Goal: Task Accomplishment & Management: Complete application form

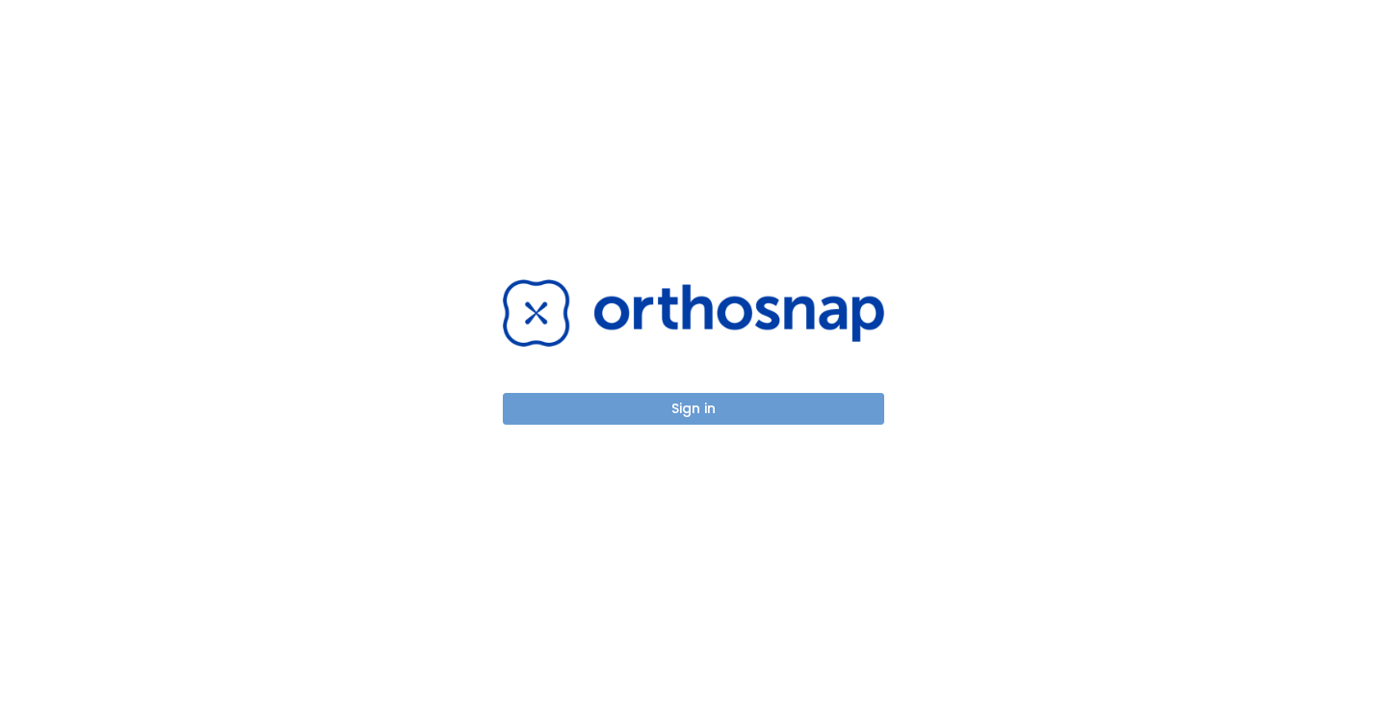
click at [690, 403] on button "Sign in" at bounding box center [693, 409] width 381 height 32
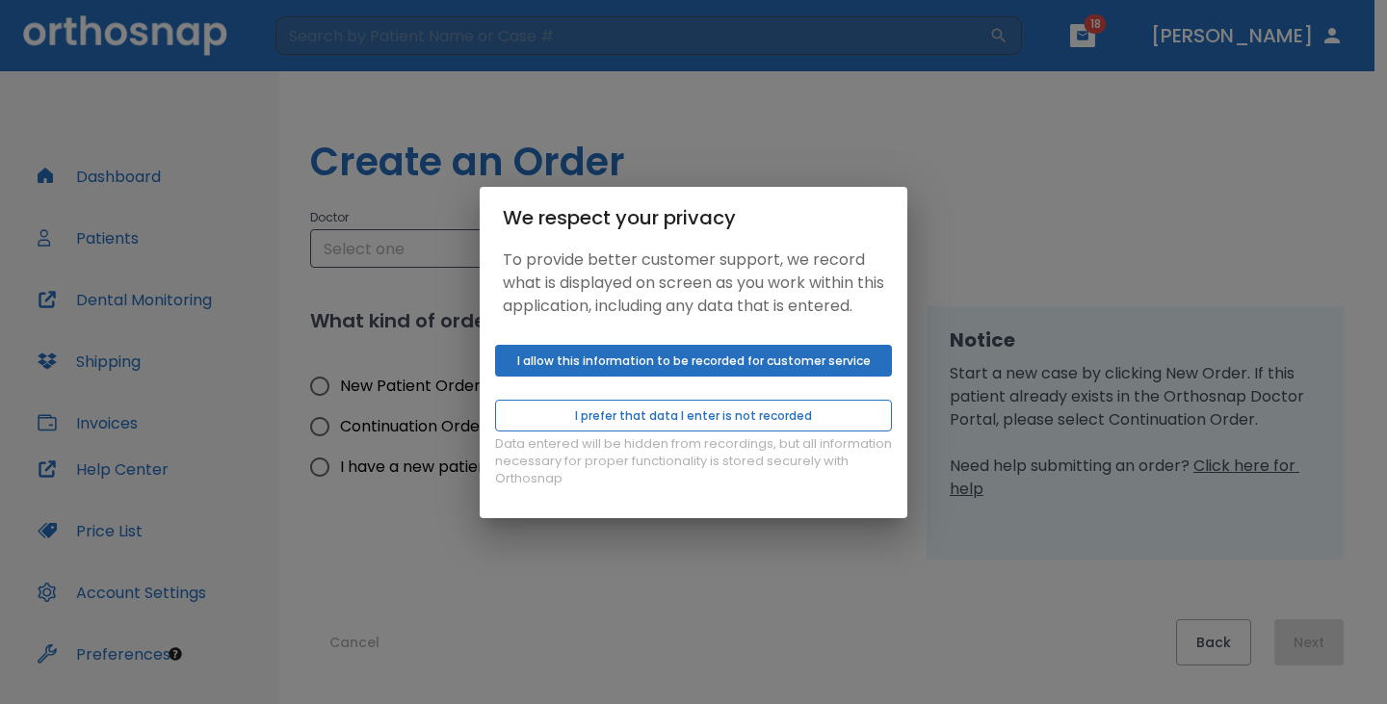
click at [718, 431] on button "I prefer that data I enter is not recorded" at bounding box center [693, 416] width 397 height 32
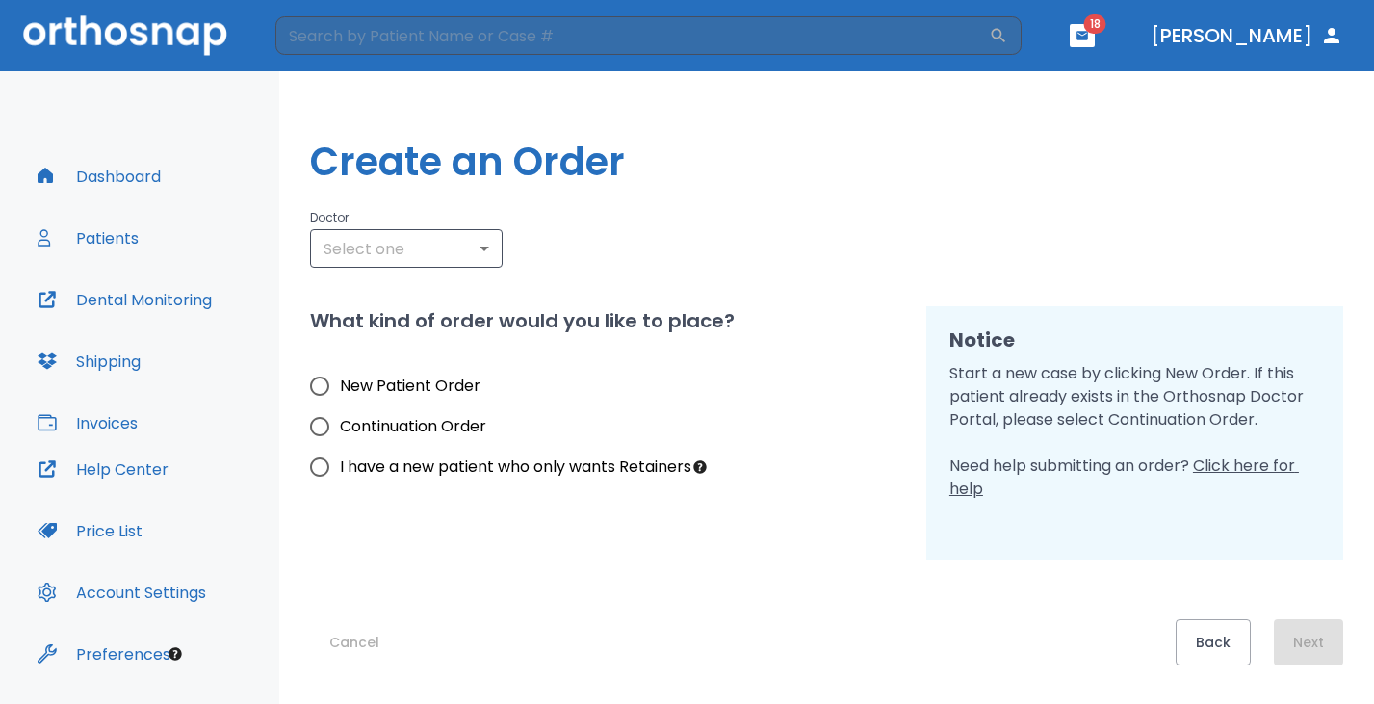
click at [130, 177] on button "Dashboard" at bounding box center [99, 176] width 146 height 46
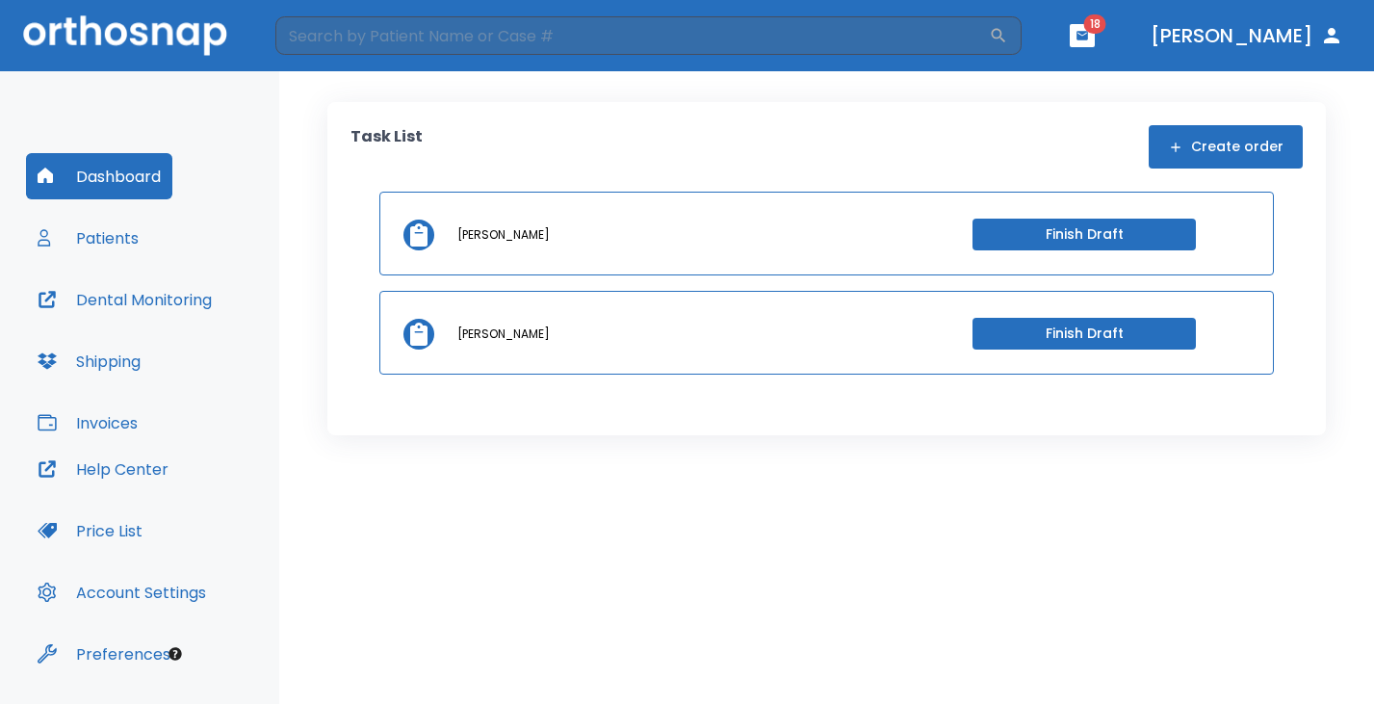
click at [1128, 330] on button "Finish Draft" at bounding box center [1084, 334] width 223 height 32
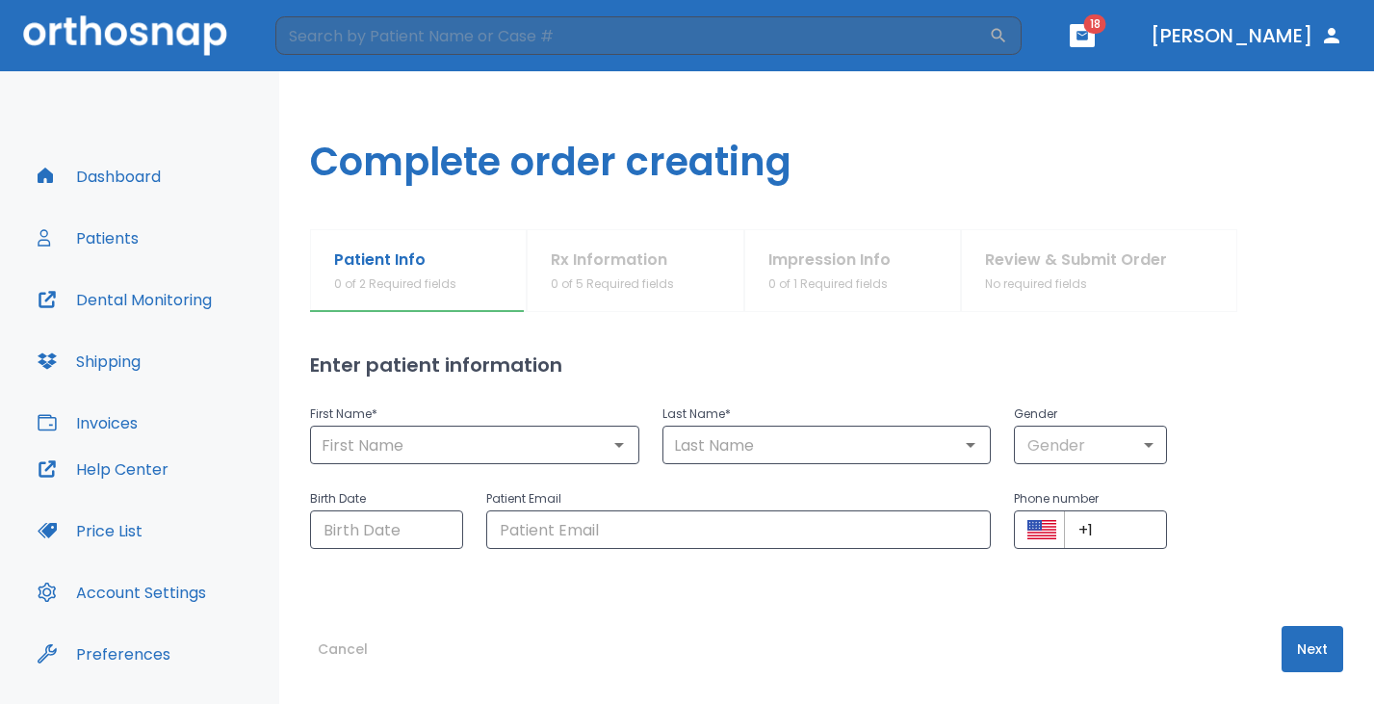
type input "Zoe"
type input "Mintz"
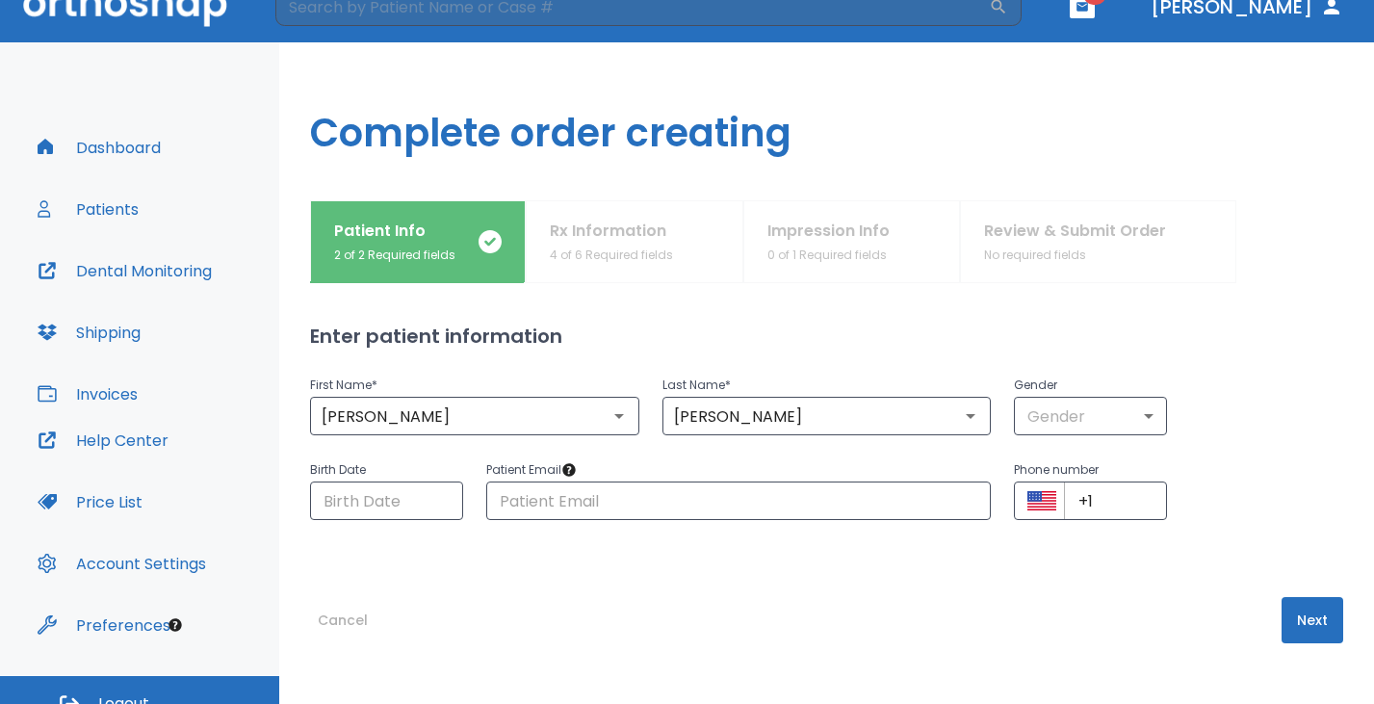
scroll to position [53, 0]
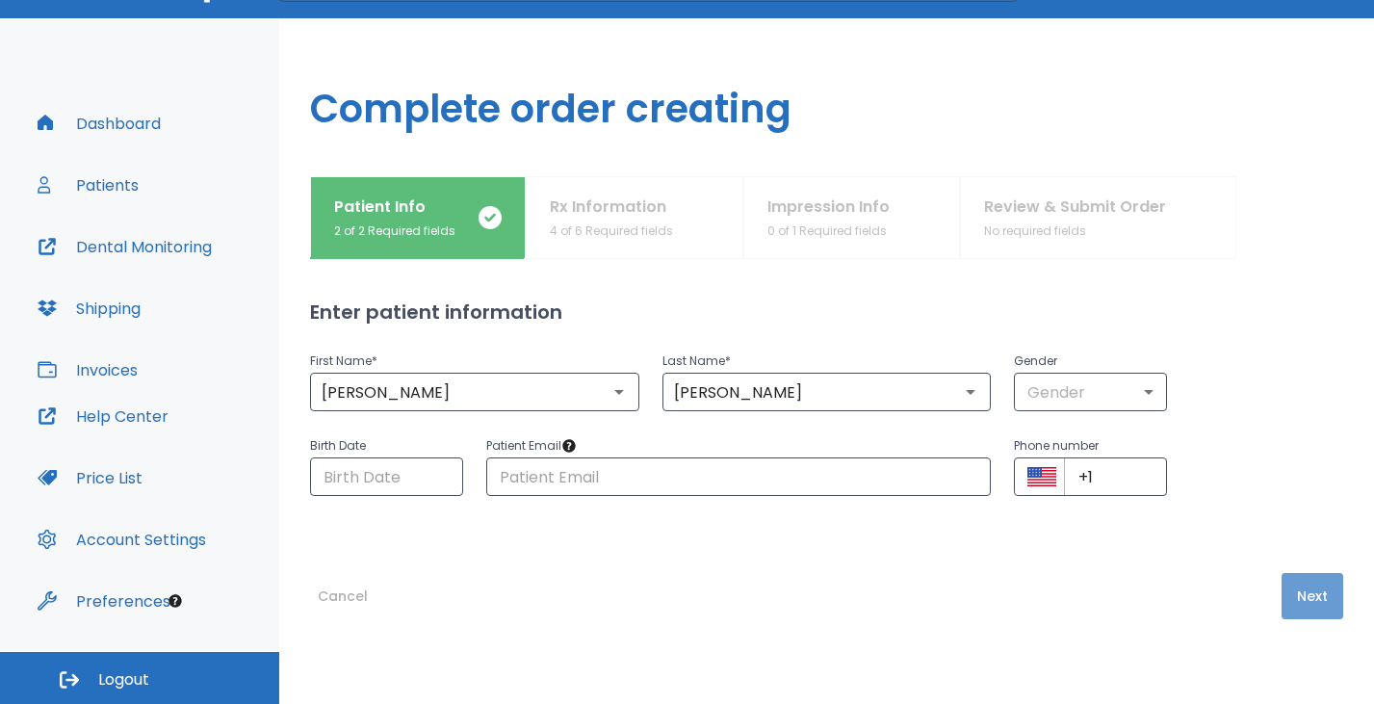
click at [1287, 595] on button "Next" at bounding box center [1313, 596] width 62 height 46
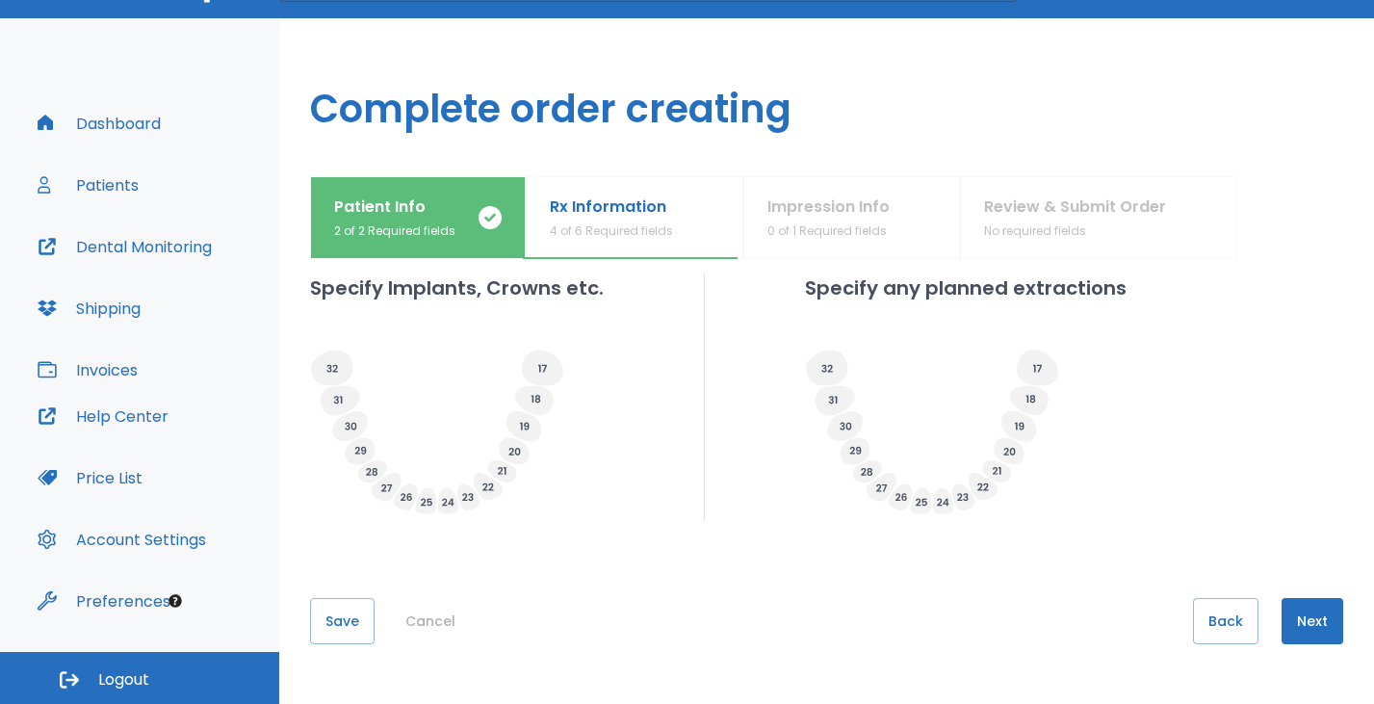
scroll to position [589, 0]
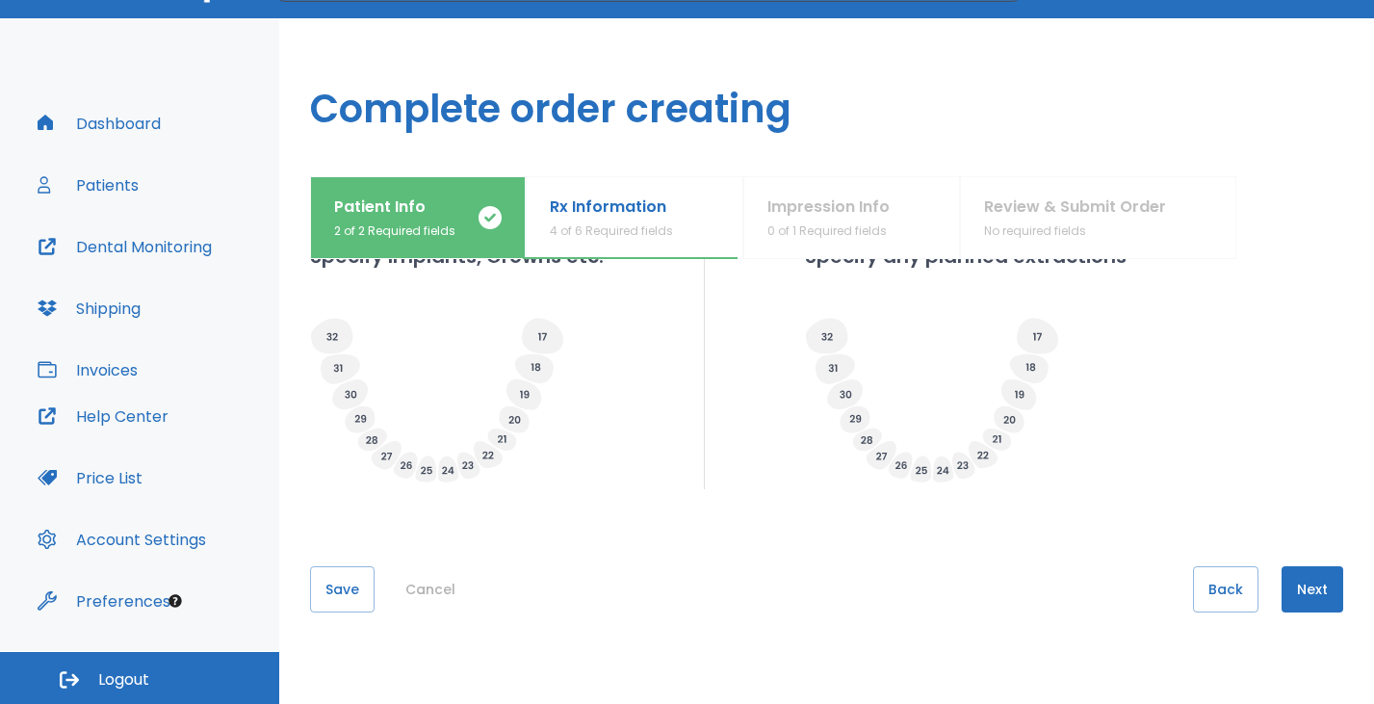
click at [1286, 587] on button "Next" at bounding box center [1313, 589] width 62 height 46
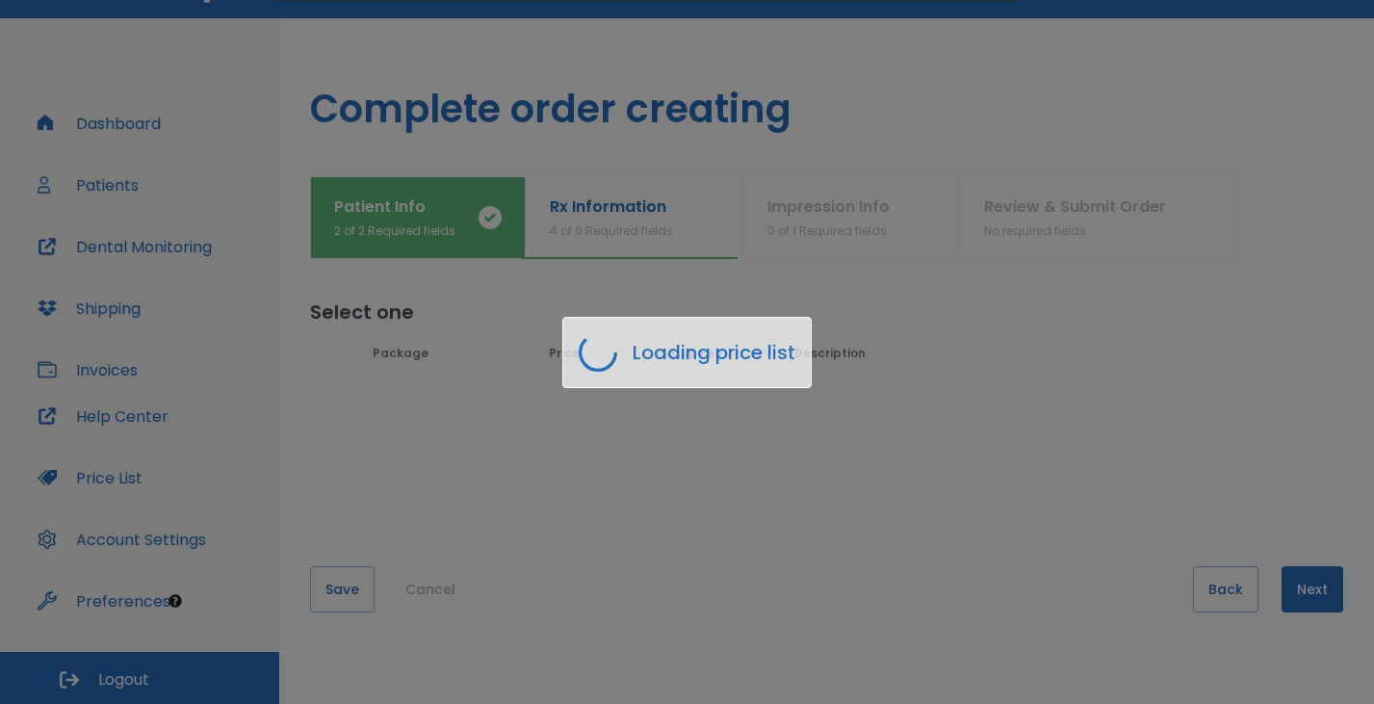
scroll to position [0, 0]
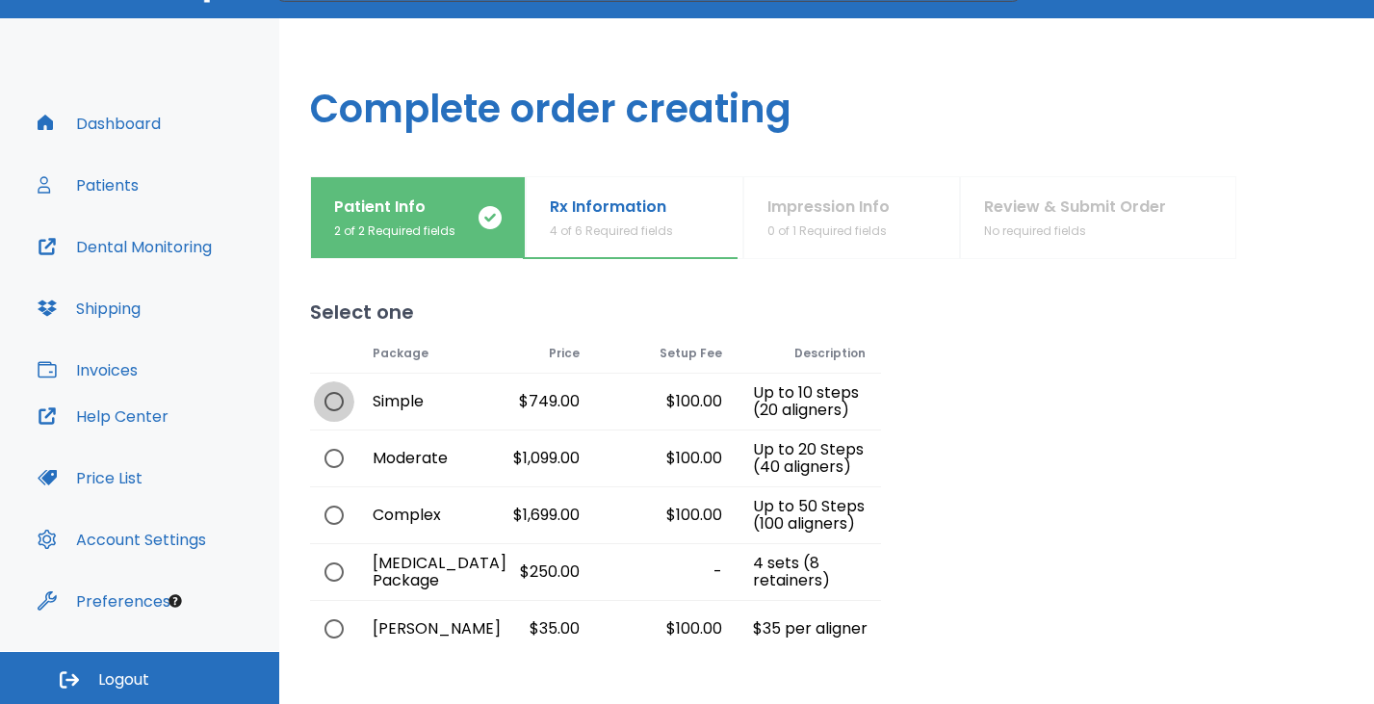
click at [336, 404] on input "radio" at bounding box center [334, 401] width 40 height 40
radio input "true"
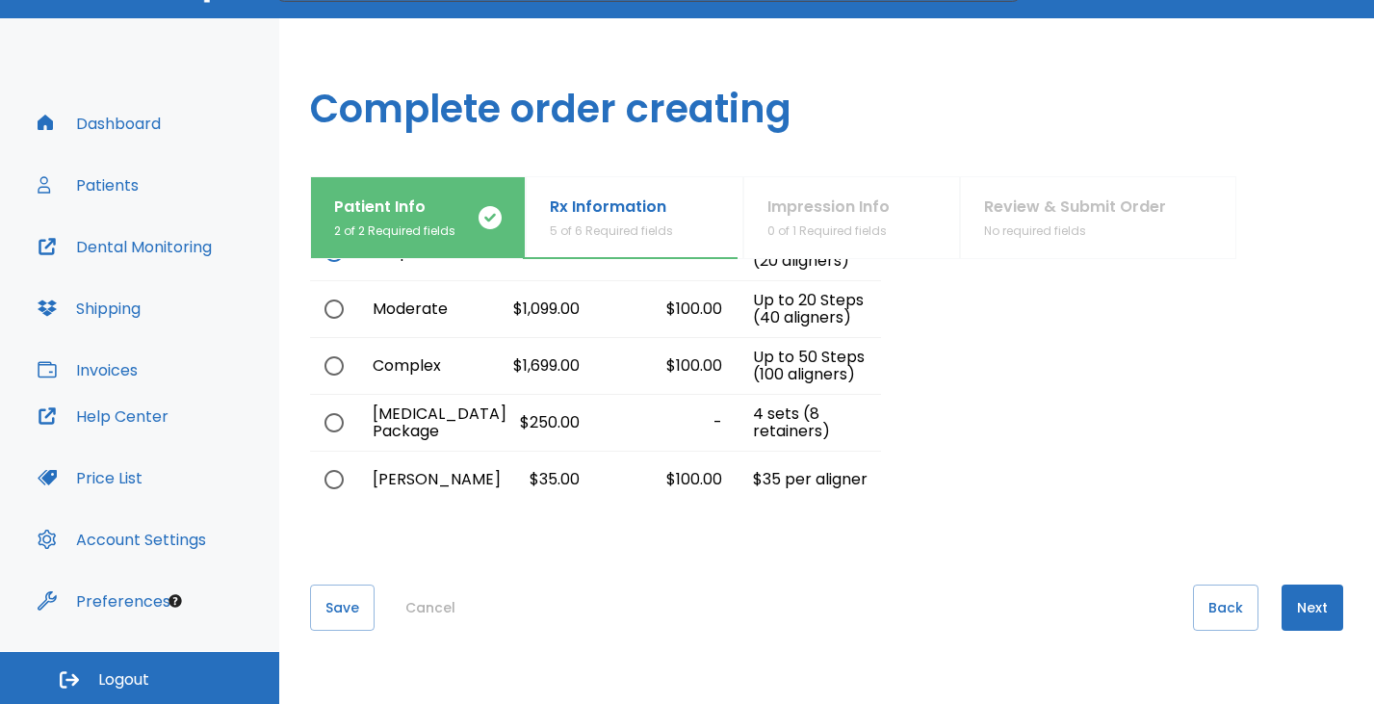
scroll to position [168, 0]
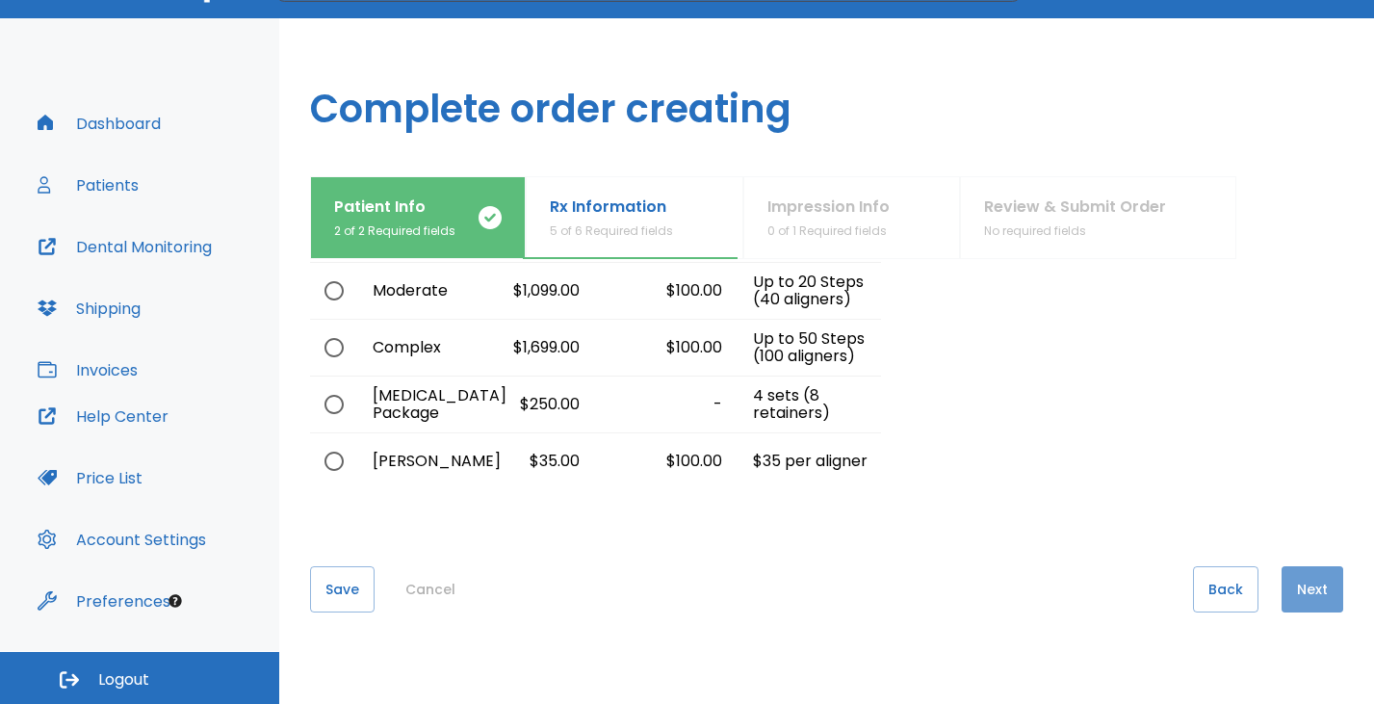
click at [1291, 587] on button "Next" at bounding box center [1313, 589] width 62 height 46
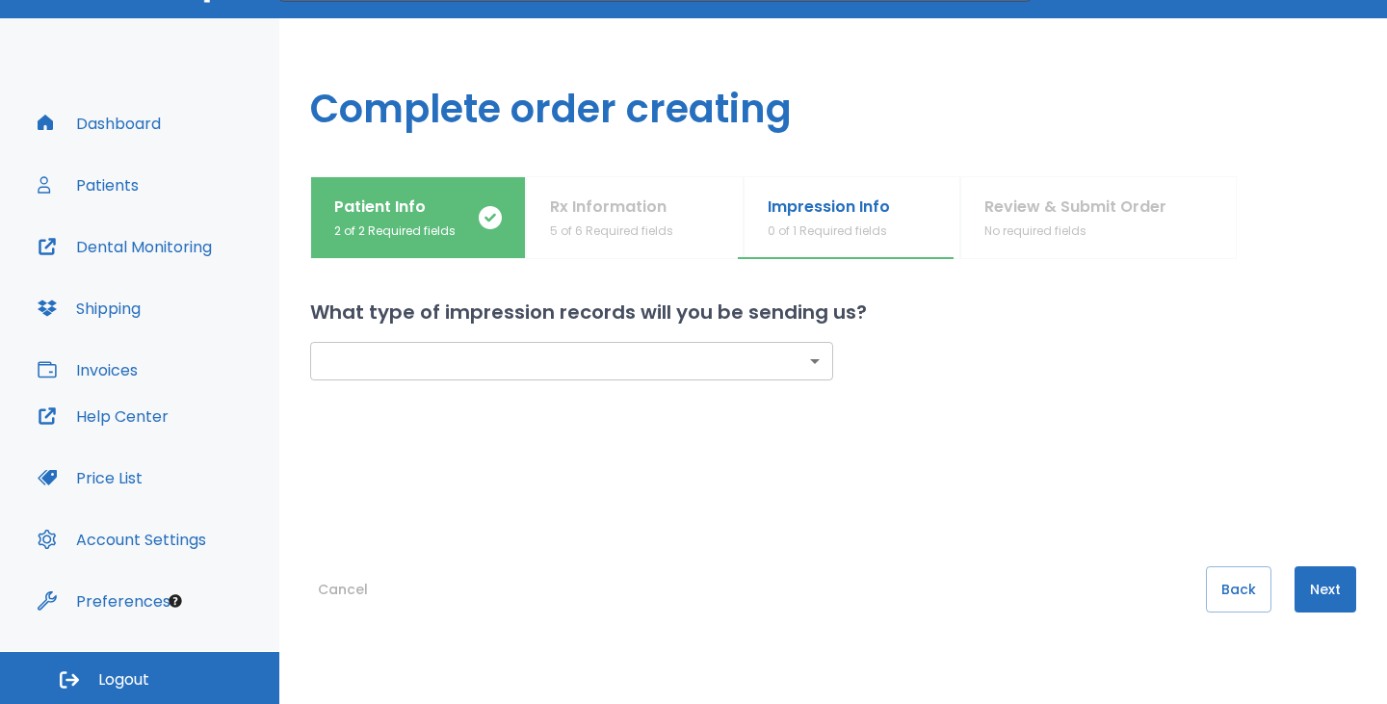
click at [767, 359] on body "​ 18 Dr. Conca Dashboard Patients Dental Monitoring Shipping Invoices Help Cent…" at bounding box center [693, 299] width 1387 height 704
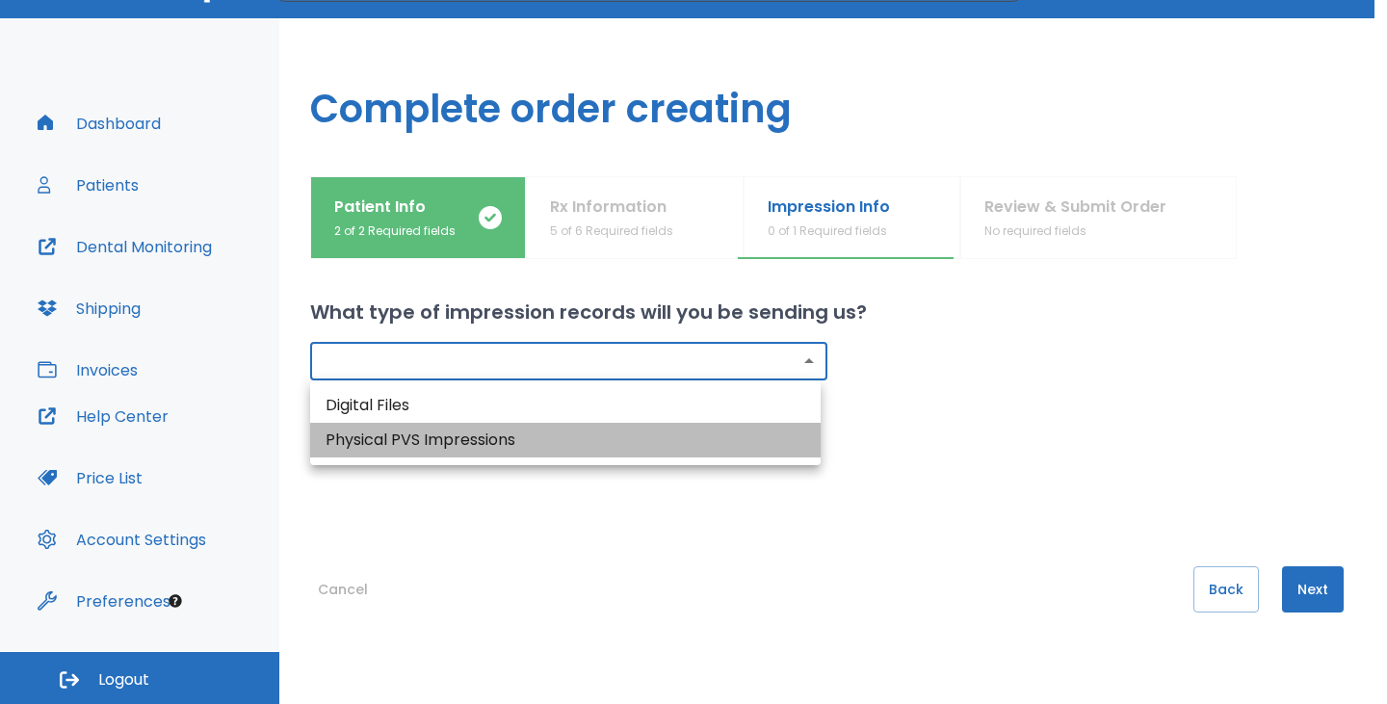
click at [740, 439] on li "Physical PVS Impressions" at bounding box center [565, 440] width 510 height 35
type input "physical"
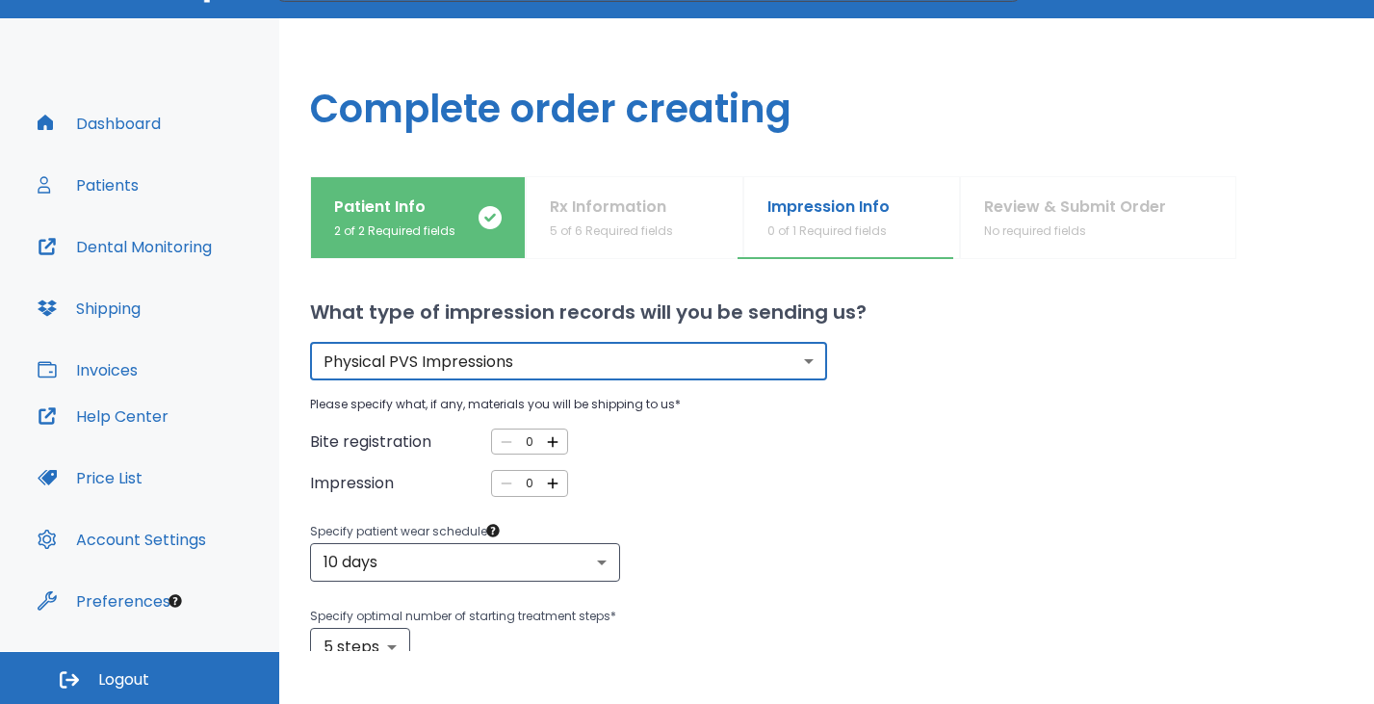
click at [549, 491] on icon "button" at bounding box center [552, 483] width 17 height 17
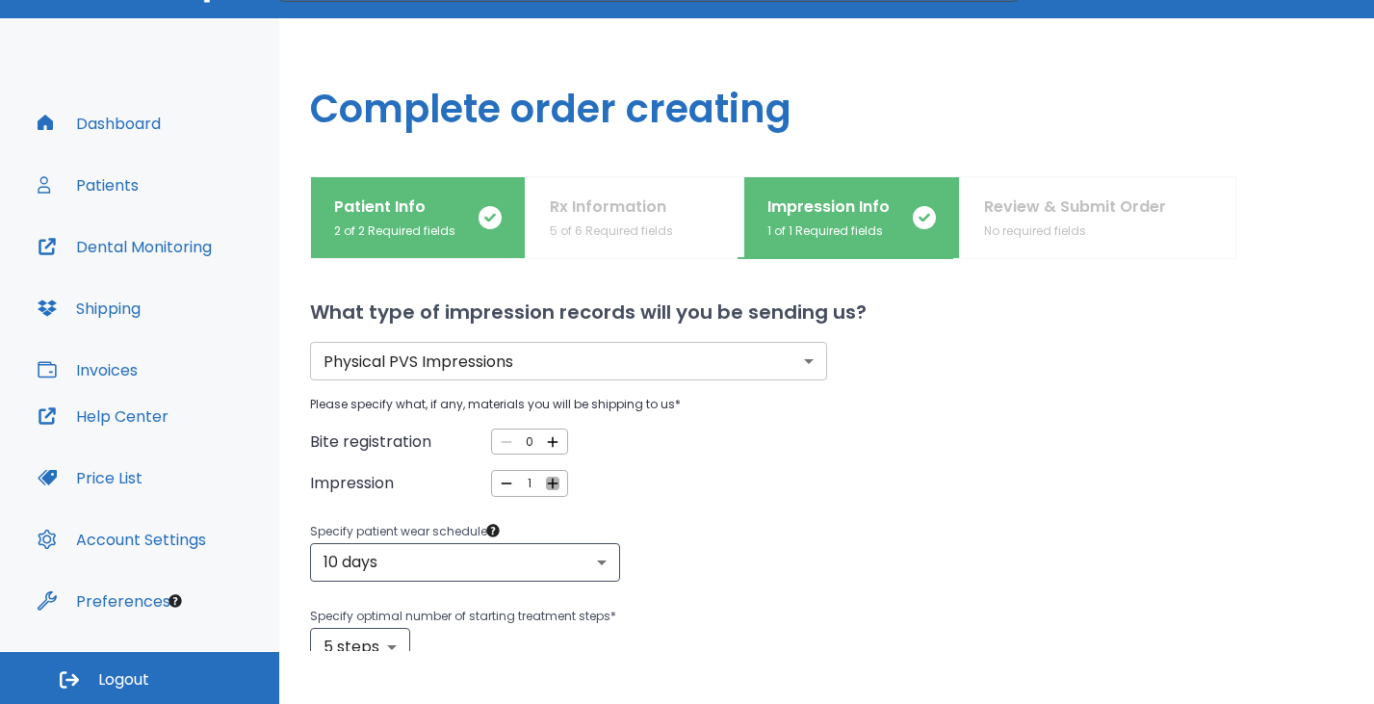
click at [549, 491] on icon "button" at bounding box center [552, 483] width 17 height 17
type input "2"
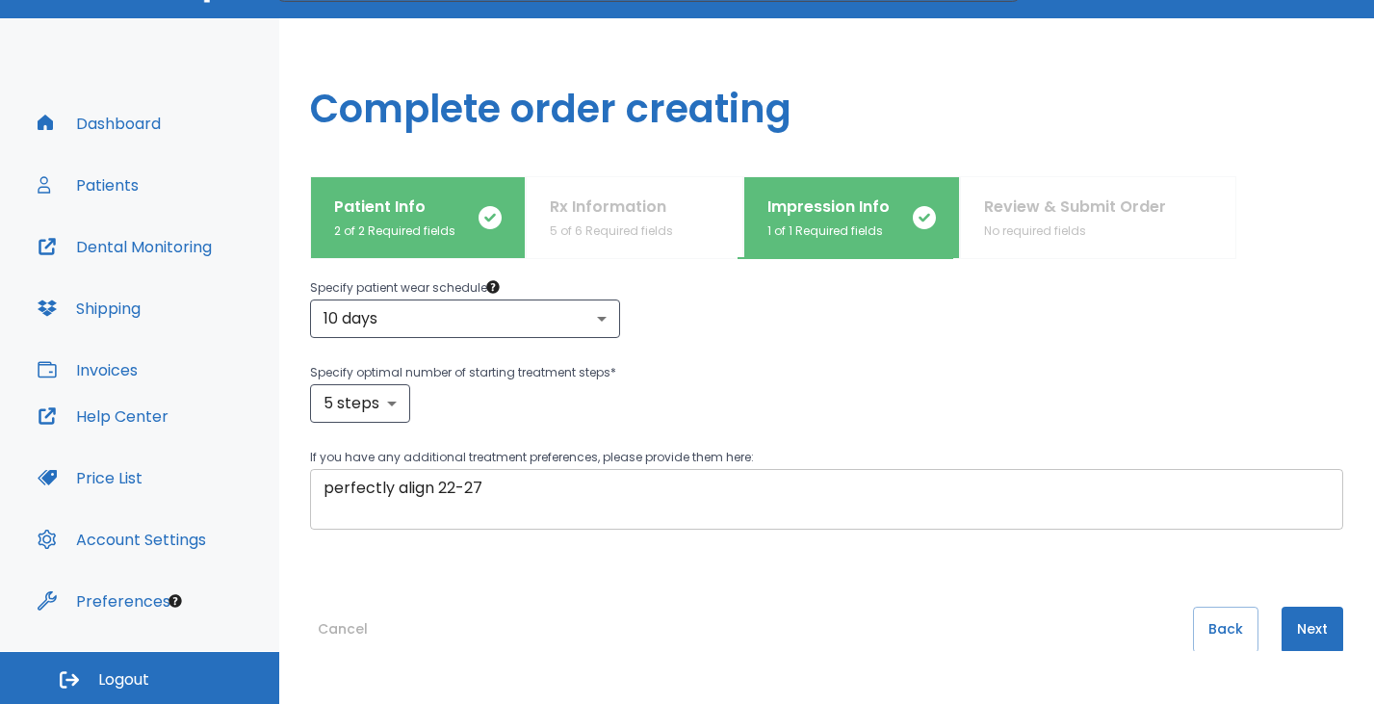
scroll to position [284, 0]
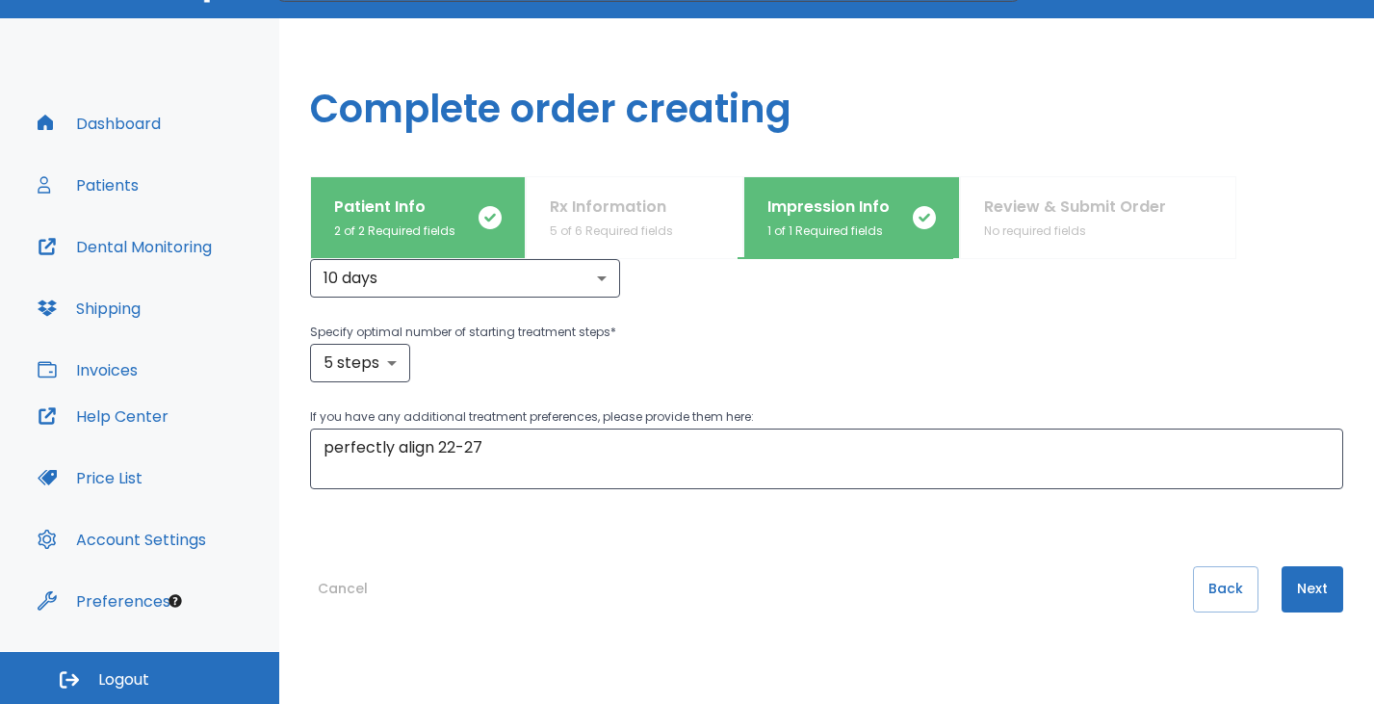
click at [1301, 587] on button "Next" at bounding box center [1313, 589] width 62 height 46
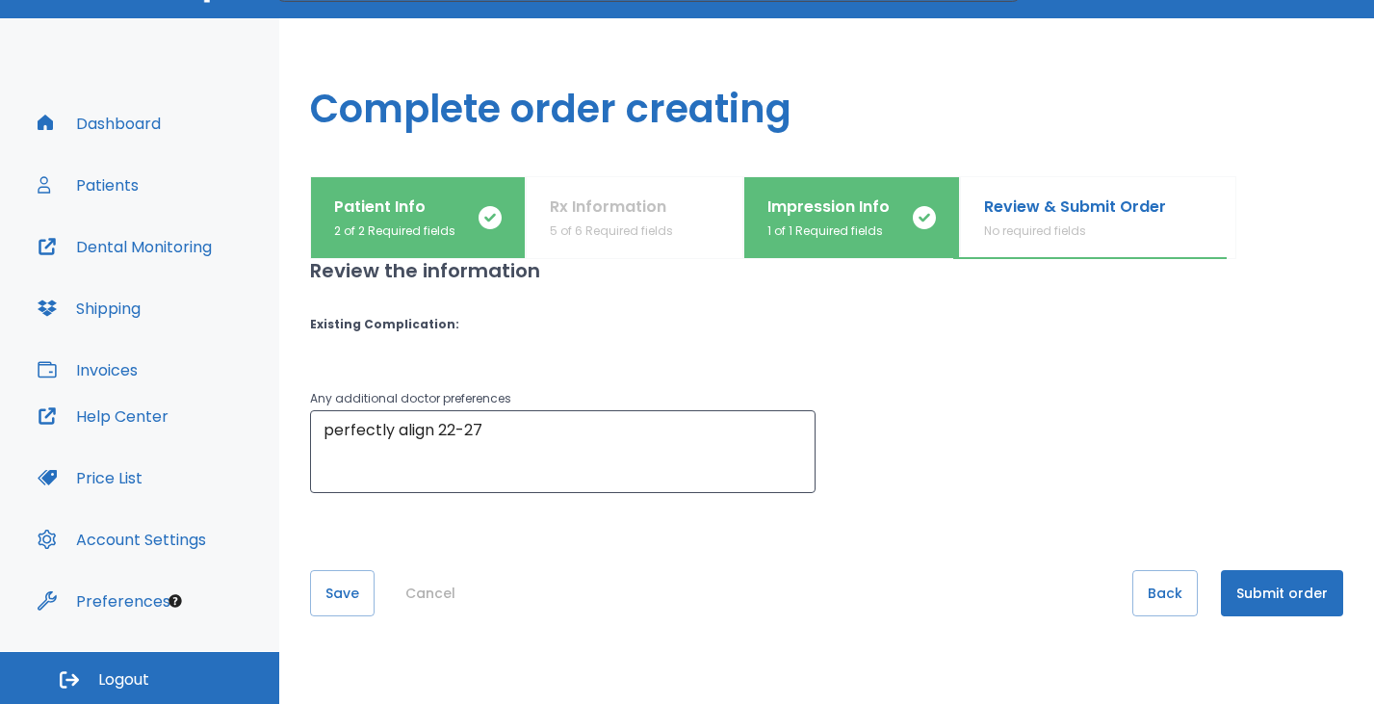
scroll to position [130, 0]
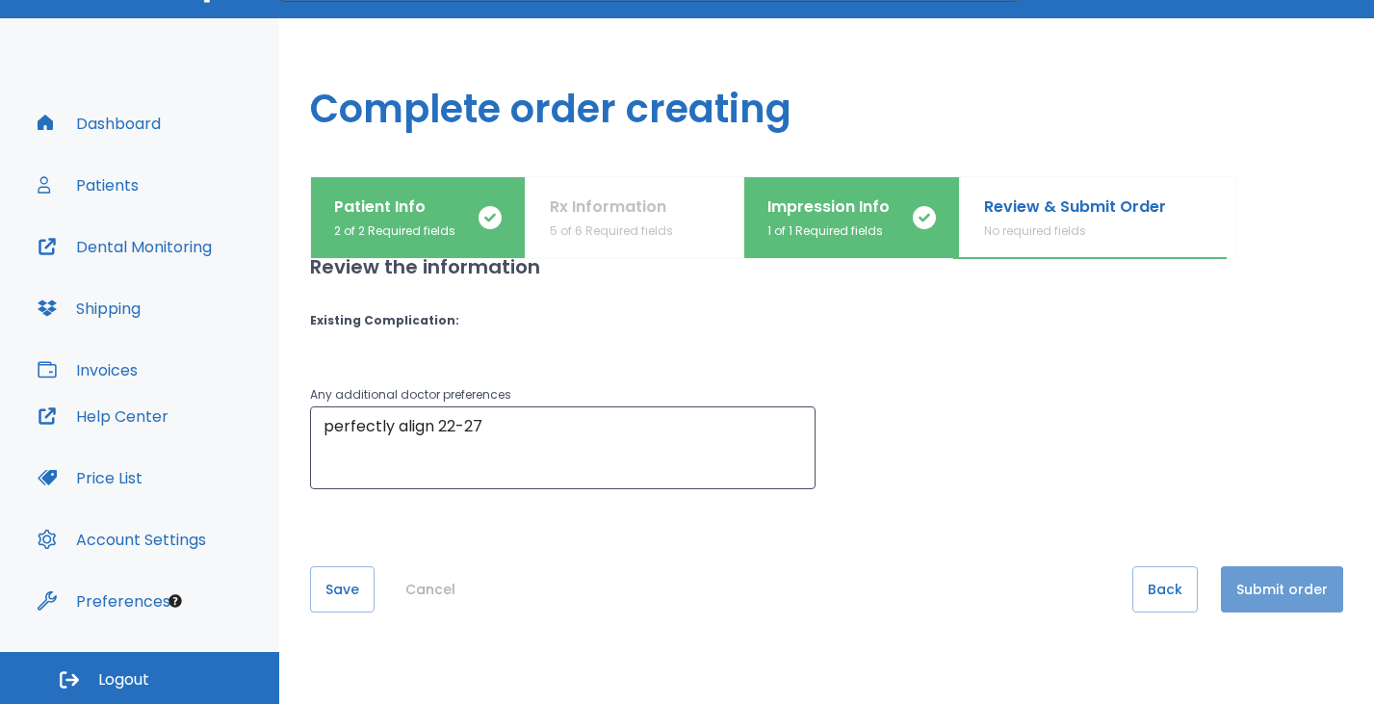
click at [1264, 591] on button "Submit order" at bounding box center [1282, 589] width 122 height 46
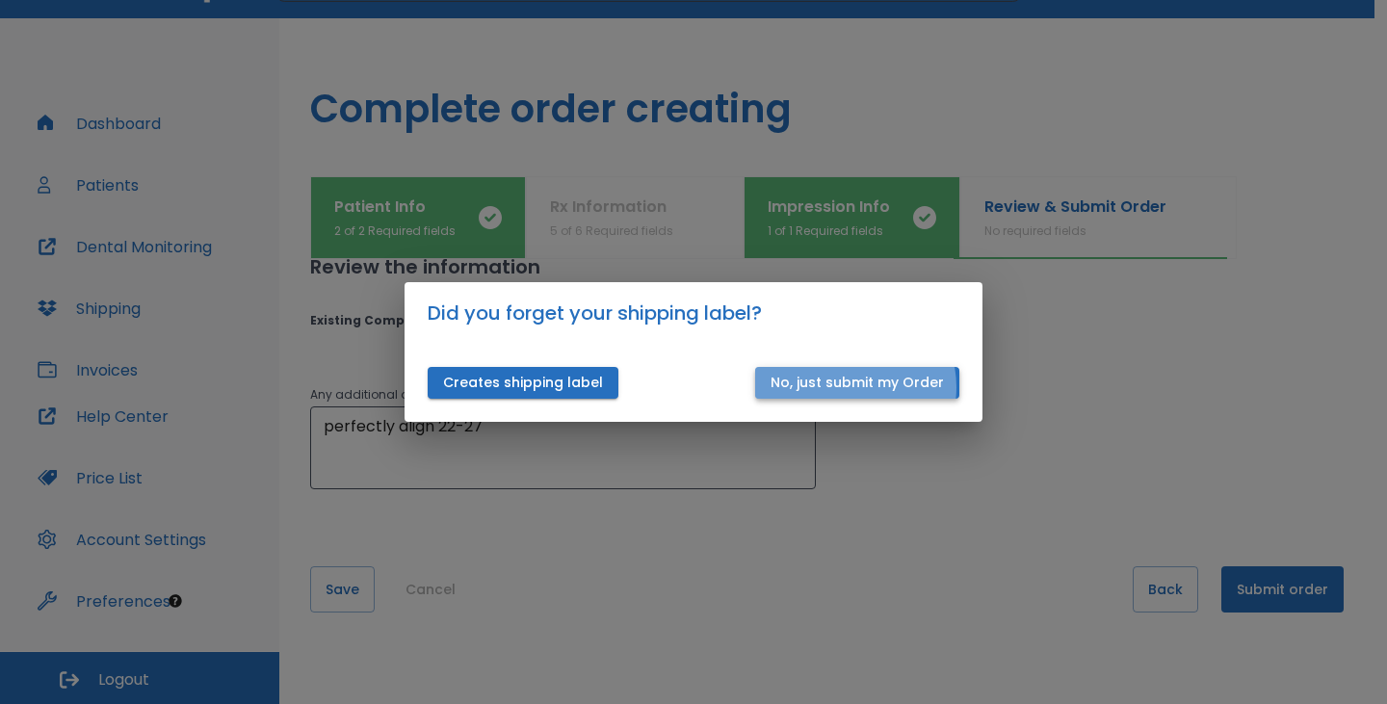
click at [850, 387] on button "No, just submit my Order" at bounding box center [857, 383] width 204 height 32
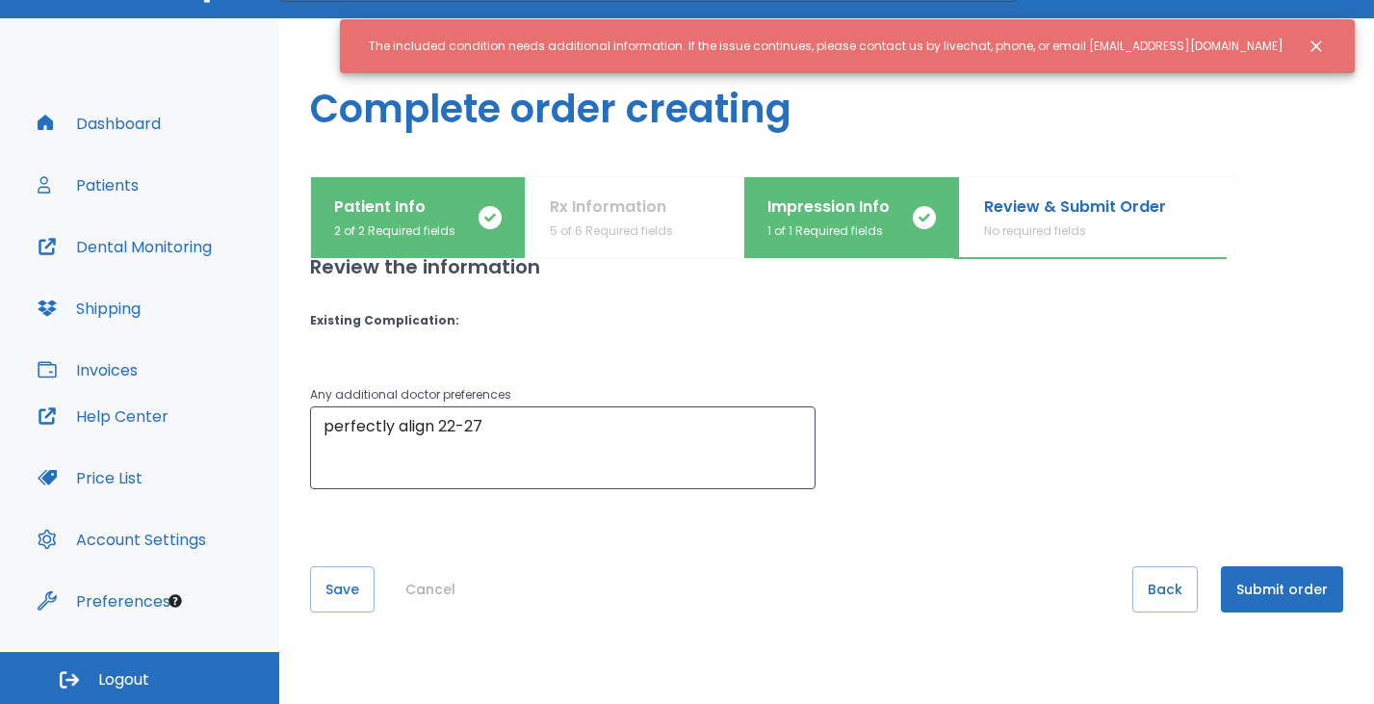
click at [1312, 45] on icon "Close notification" at bounding box center [1316, 46] width 19 height 19
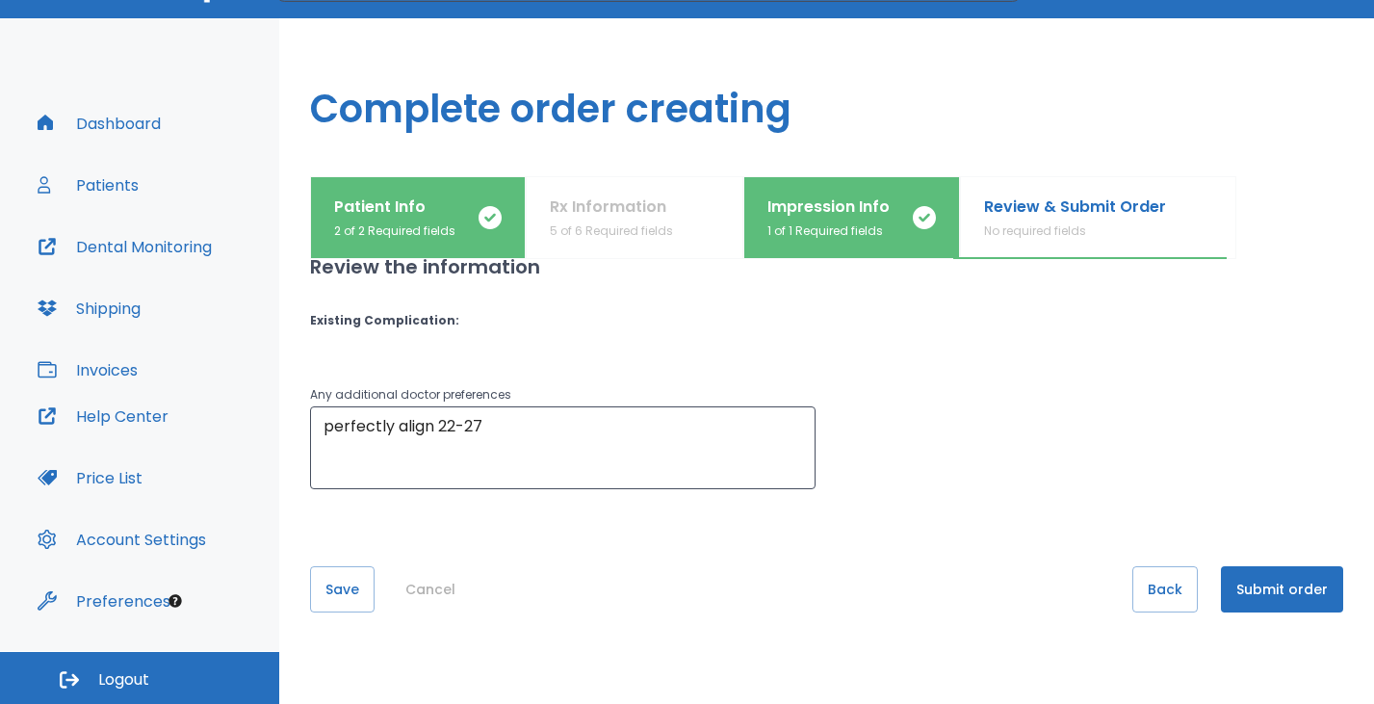
click at [1269, 586] on button "Submit order" at bounding box center [1282, 589] width 122 height 46
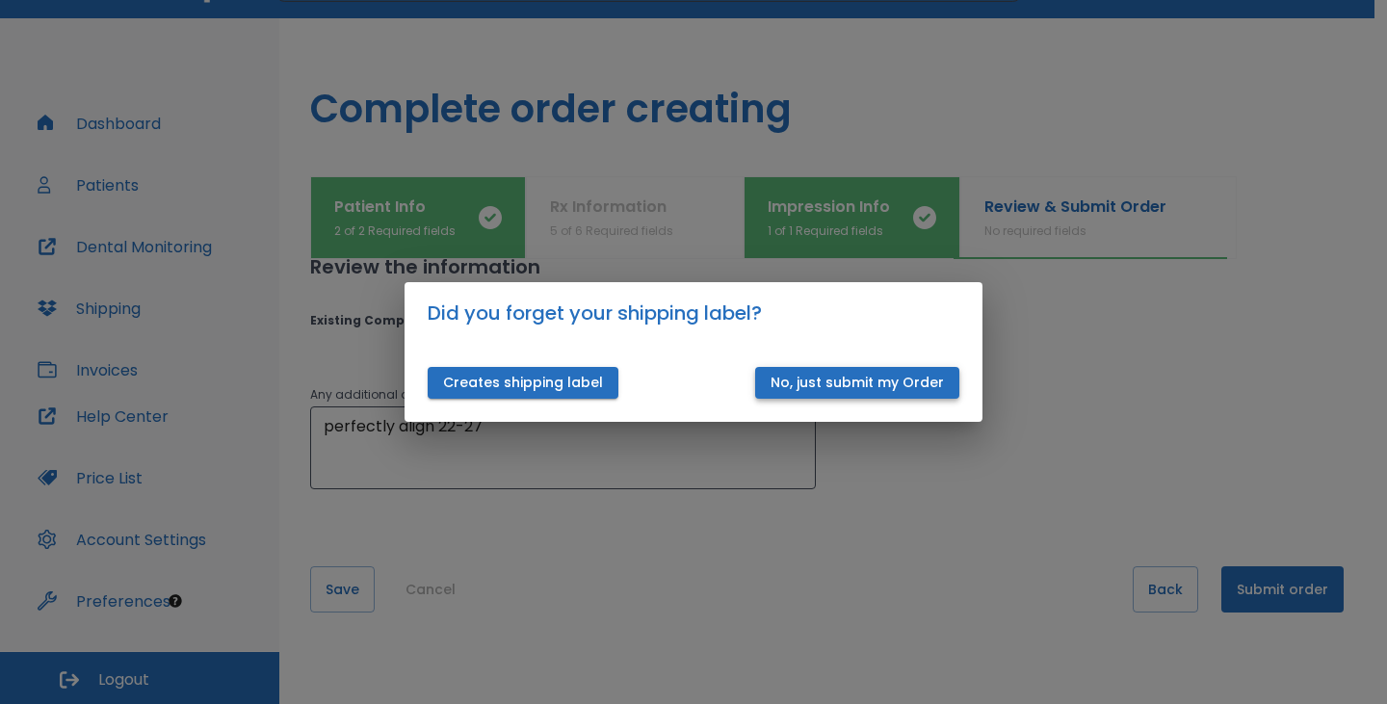
click at [849, 382] on button "No, just submit my Order" at bounding box center [857, 383] width 204 height 32
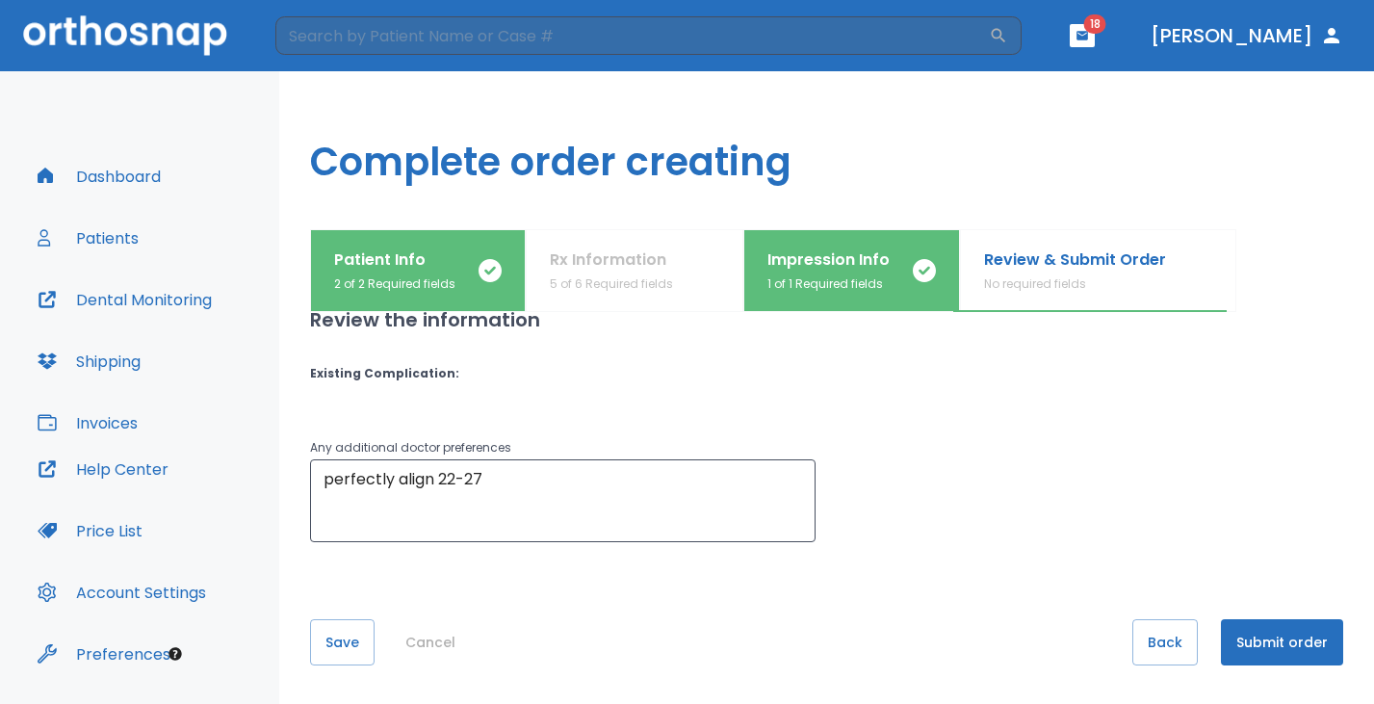
click at [1267, 638] on button "Submit order" at bounding box center [1282, 642] width 122 height 46
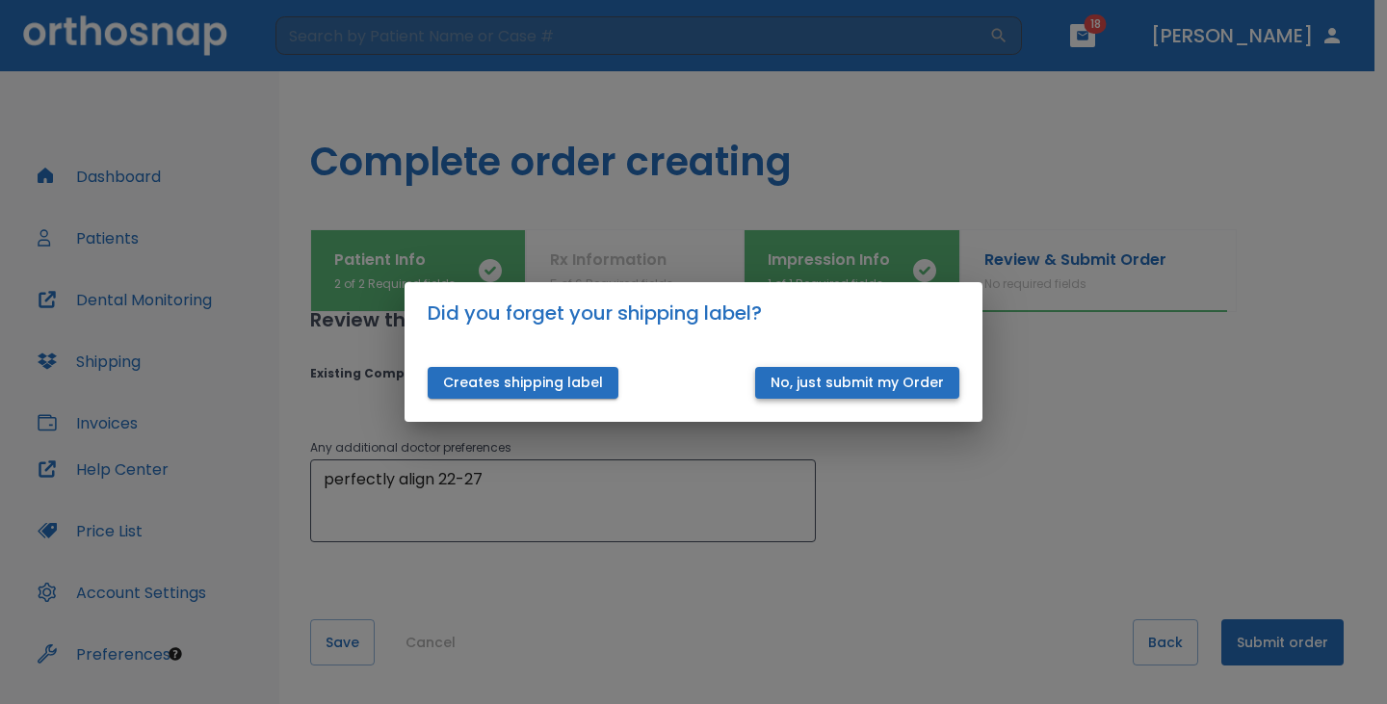
click at [908, 388] on button "No, just submit my Order" at bounding box center [857, 383] width 204 height 32
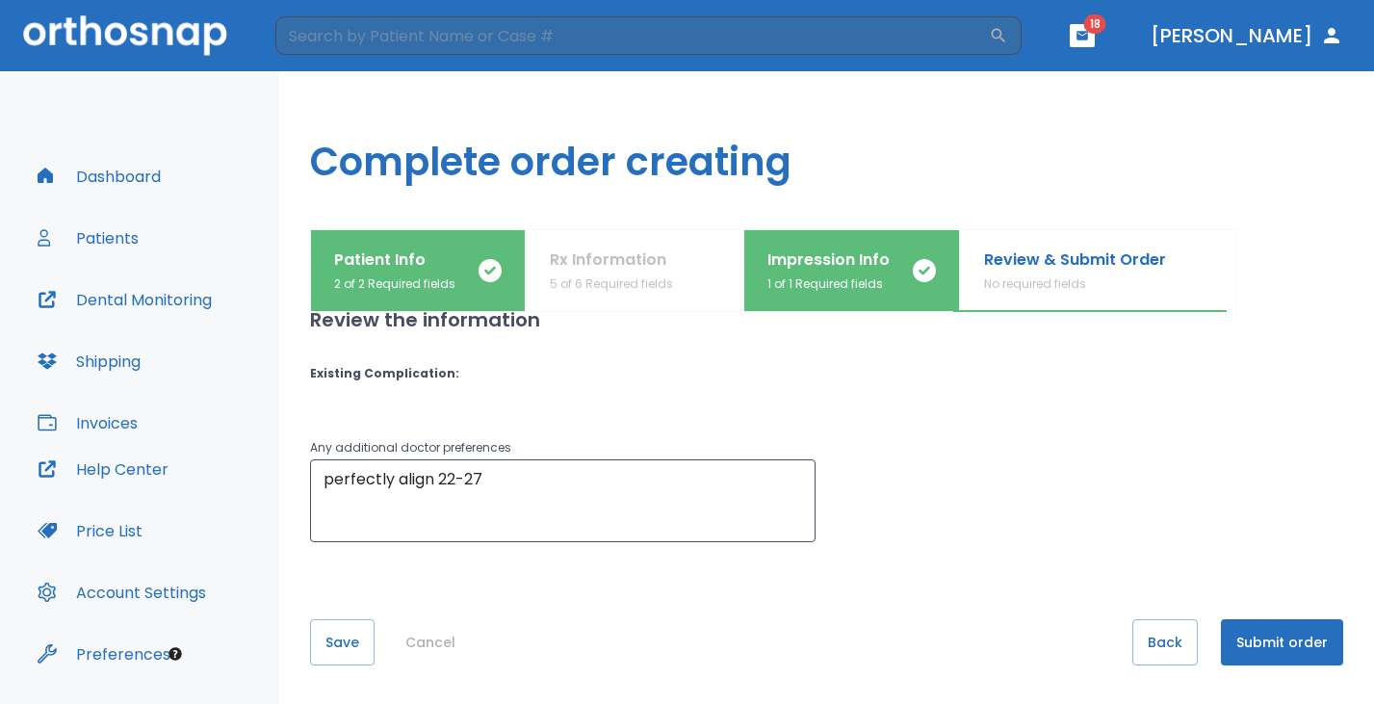
scroll to position [53, 0]
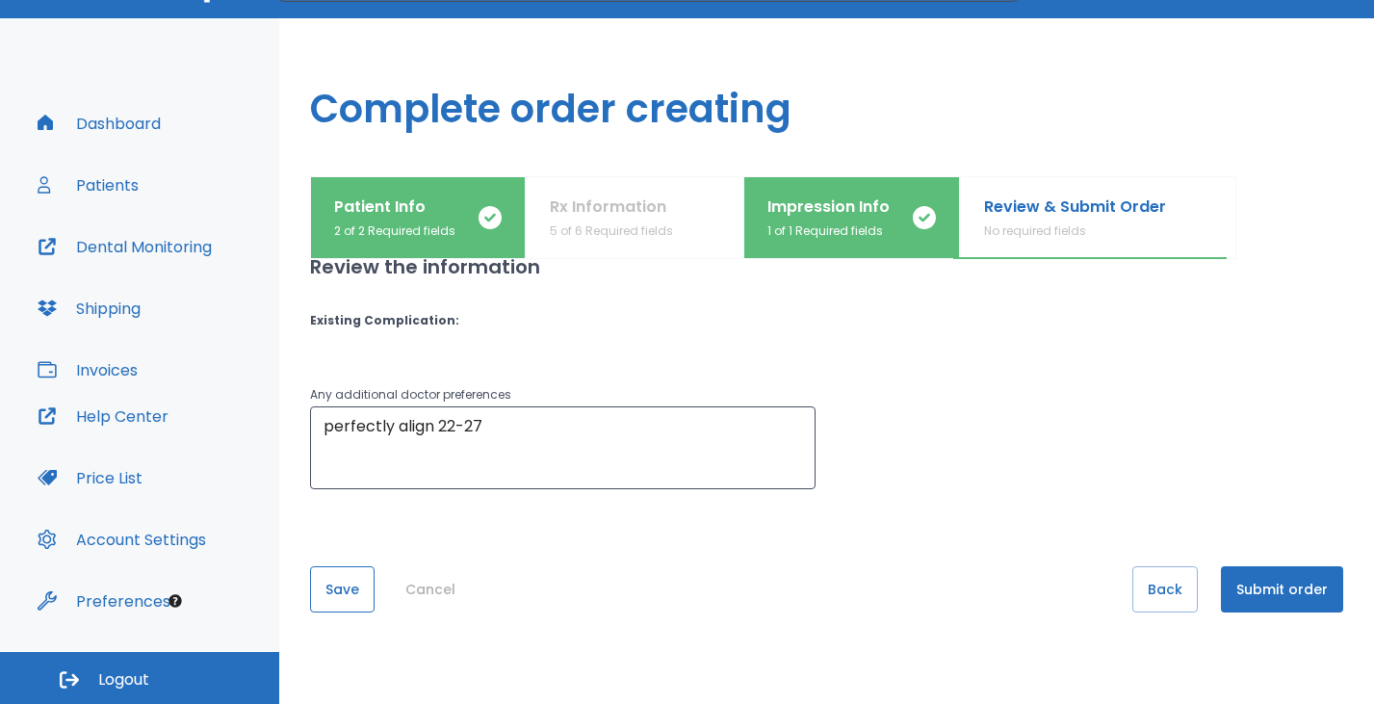
click at [347, 590] on button "Save" at bounding box center [342, 589] width 65 height 46
click at [1254, 594] on button "Submit order" at bounding box center [1282, 589] width 122 height 46
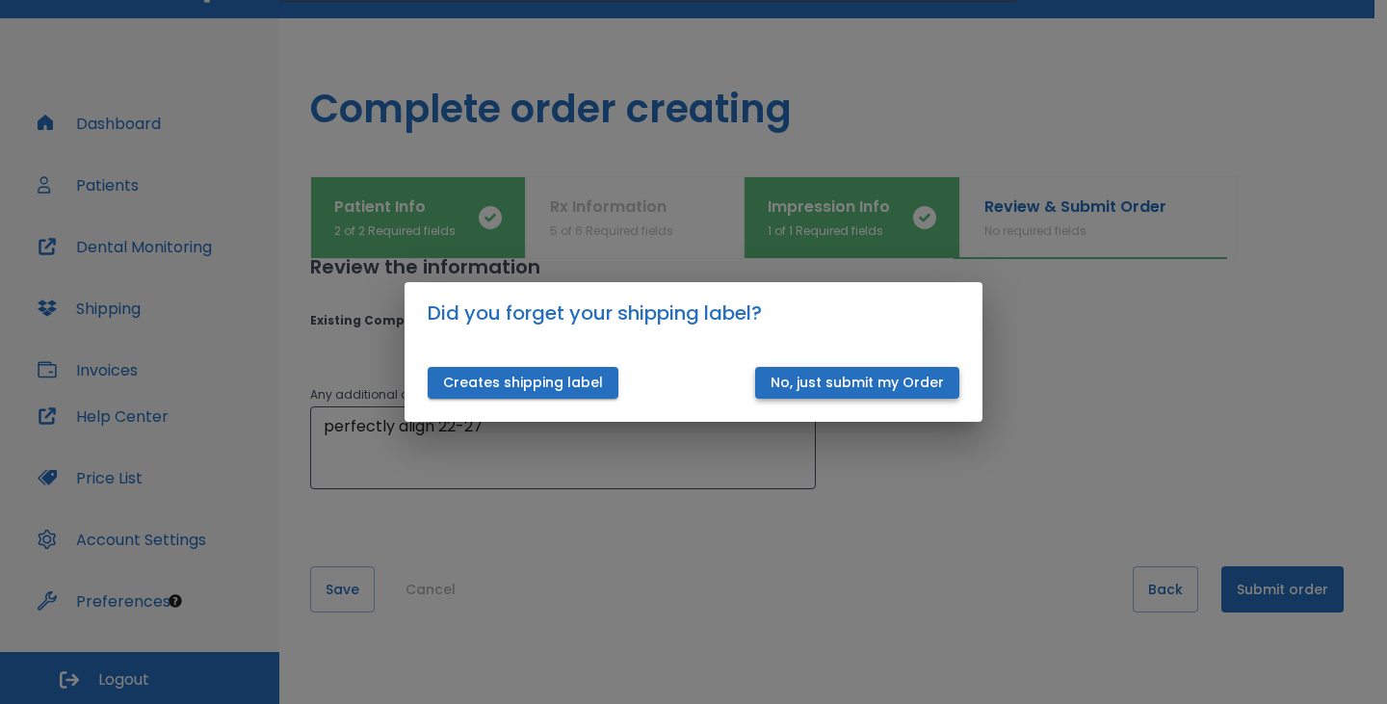
click at [926, 385] on button "No, just submit my Order" at bounding box center [857, 383] width 204 height 32
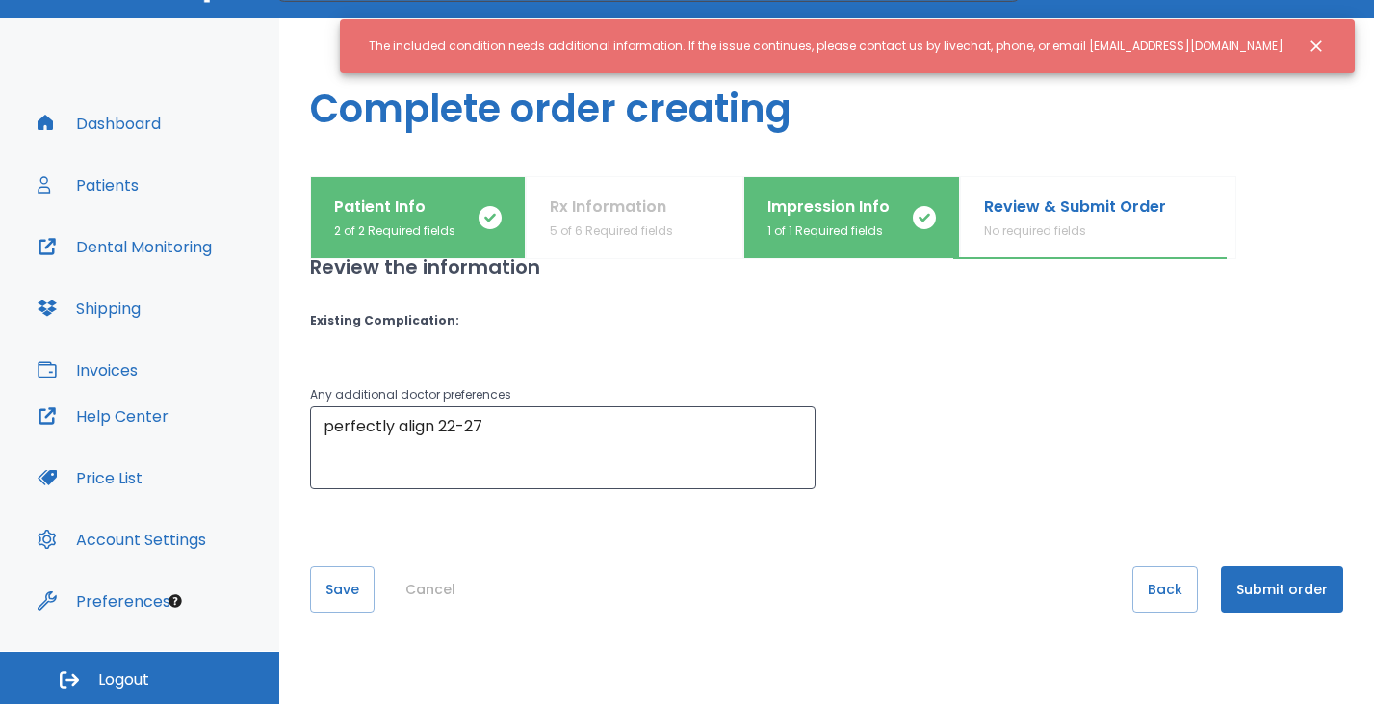
click at [1318, 48] on icon "Close notification" at bounding box center [1317, 46] width 12 height 12
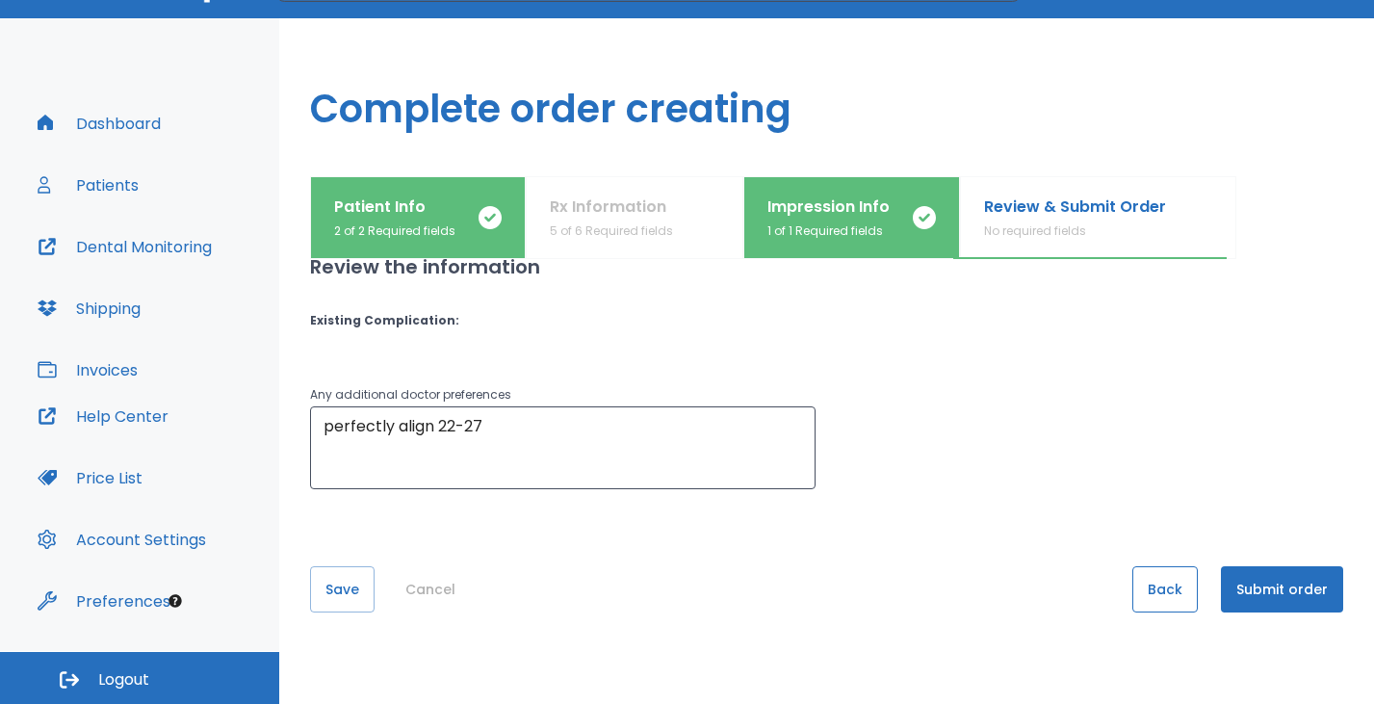
click at [1152, 592] on button "Back" at bounding box center [1165, 589] width 65 height 46
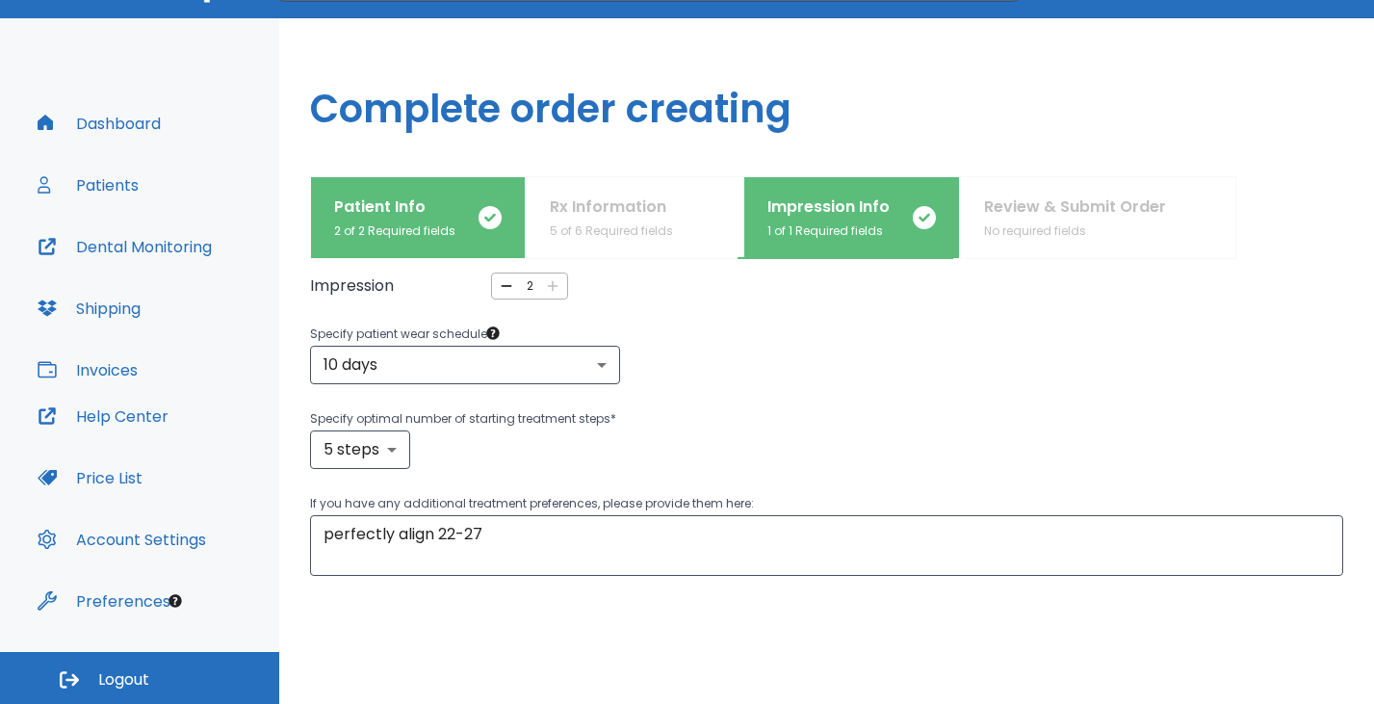
scroll to position [284, 0]
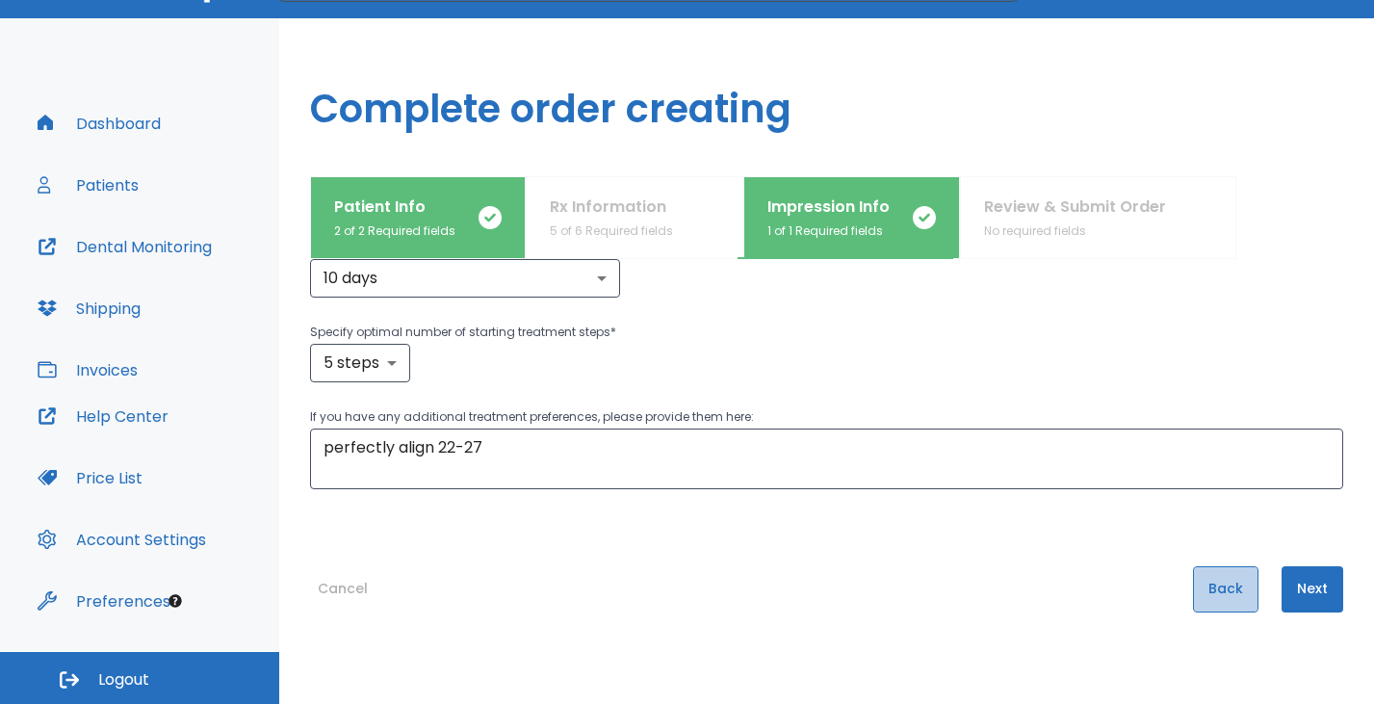
click at [1213, 594] on button "Back" at bounding box center [1225, 589] width 65 height 46
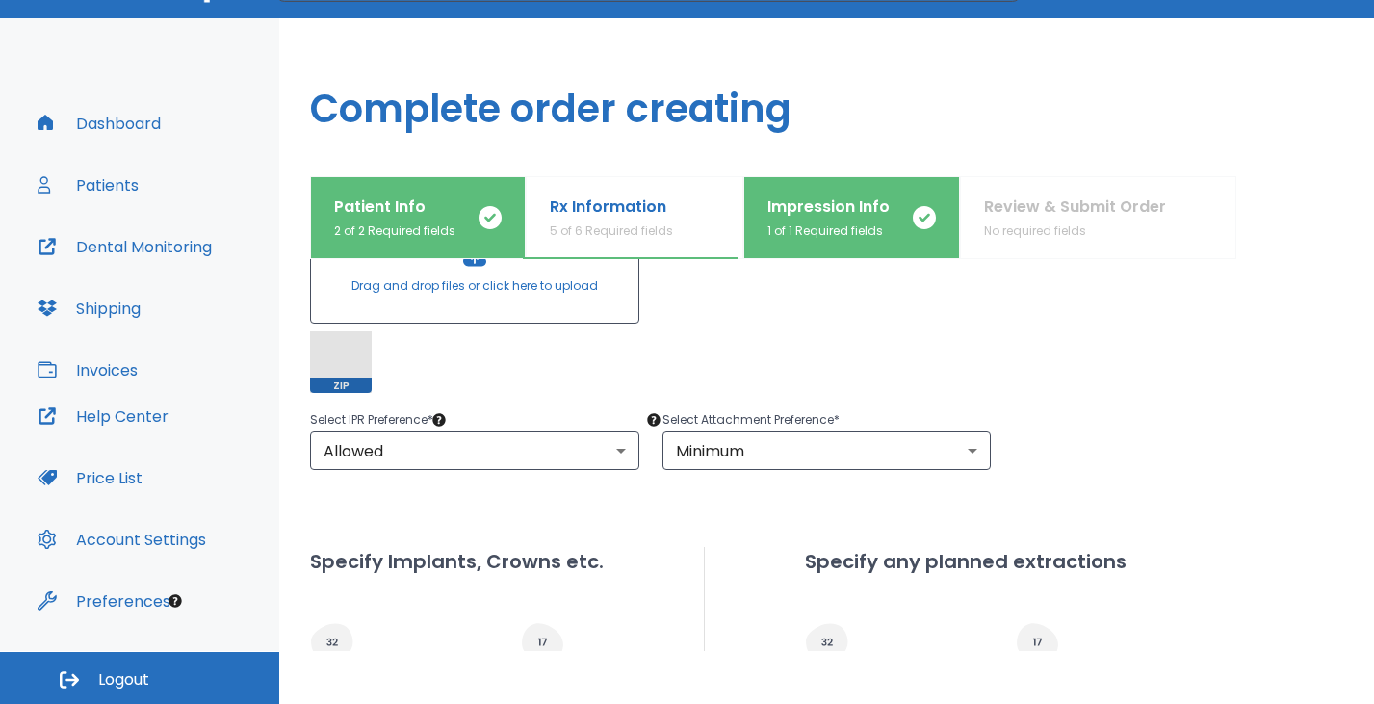
click at [471, 289] on div at bounding box center [474, 271] width 327 height 104
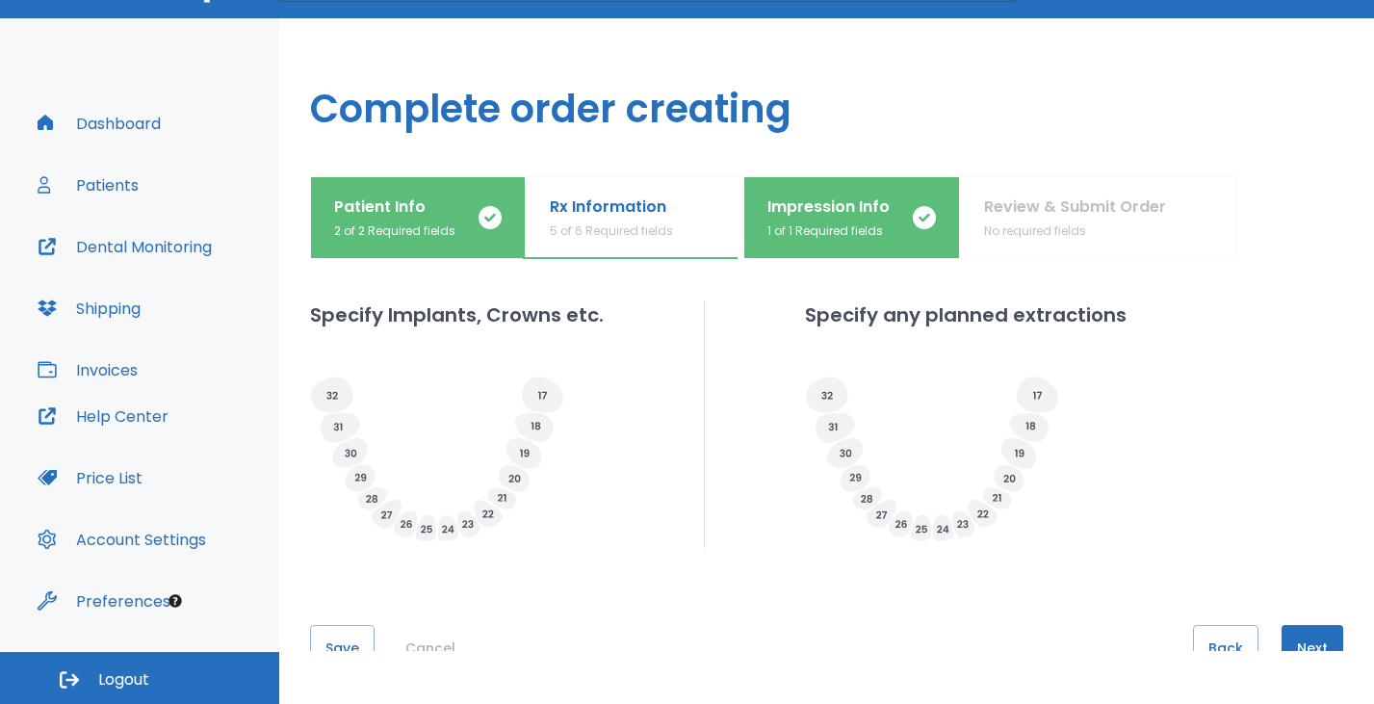
scroll to position [589, 0]
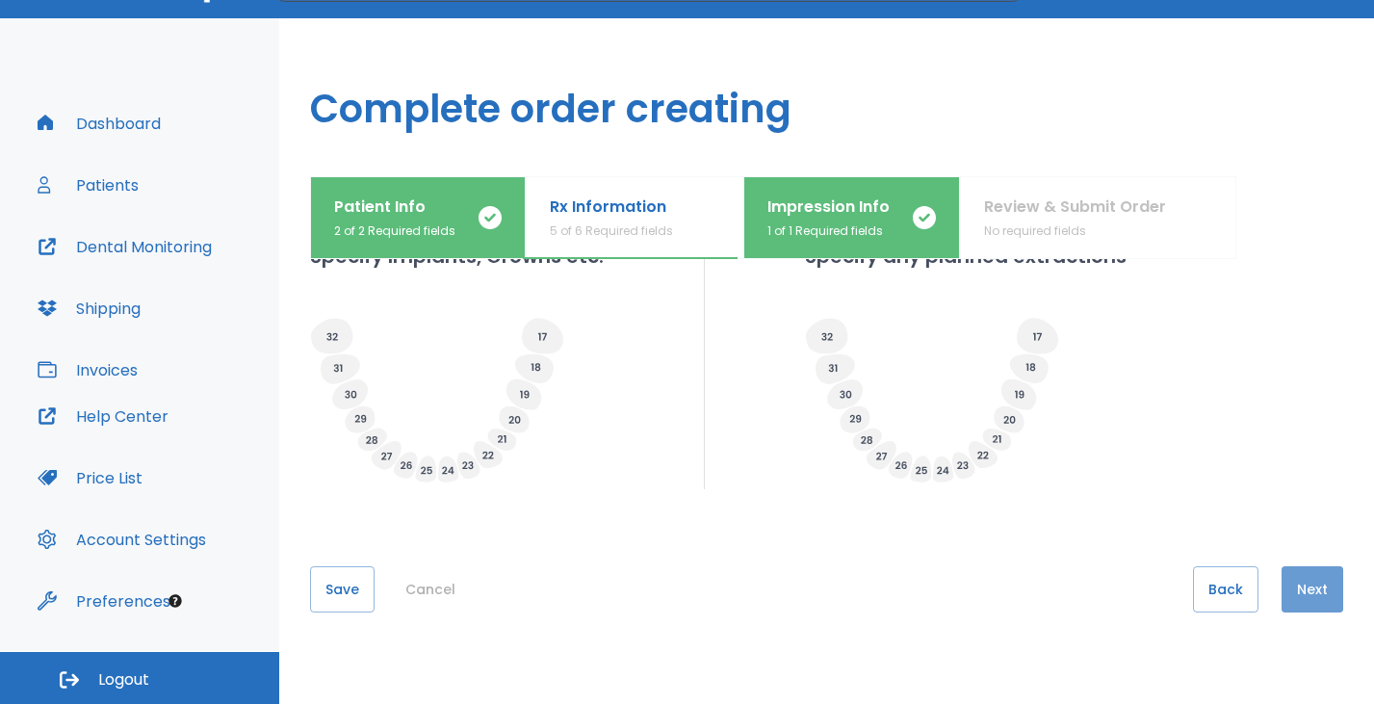
click at [1291, 585] on button "Next" at bounding box center [1313, 589] width 62 height 46
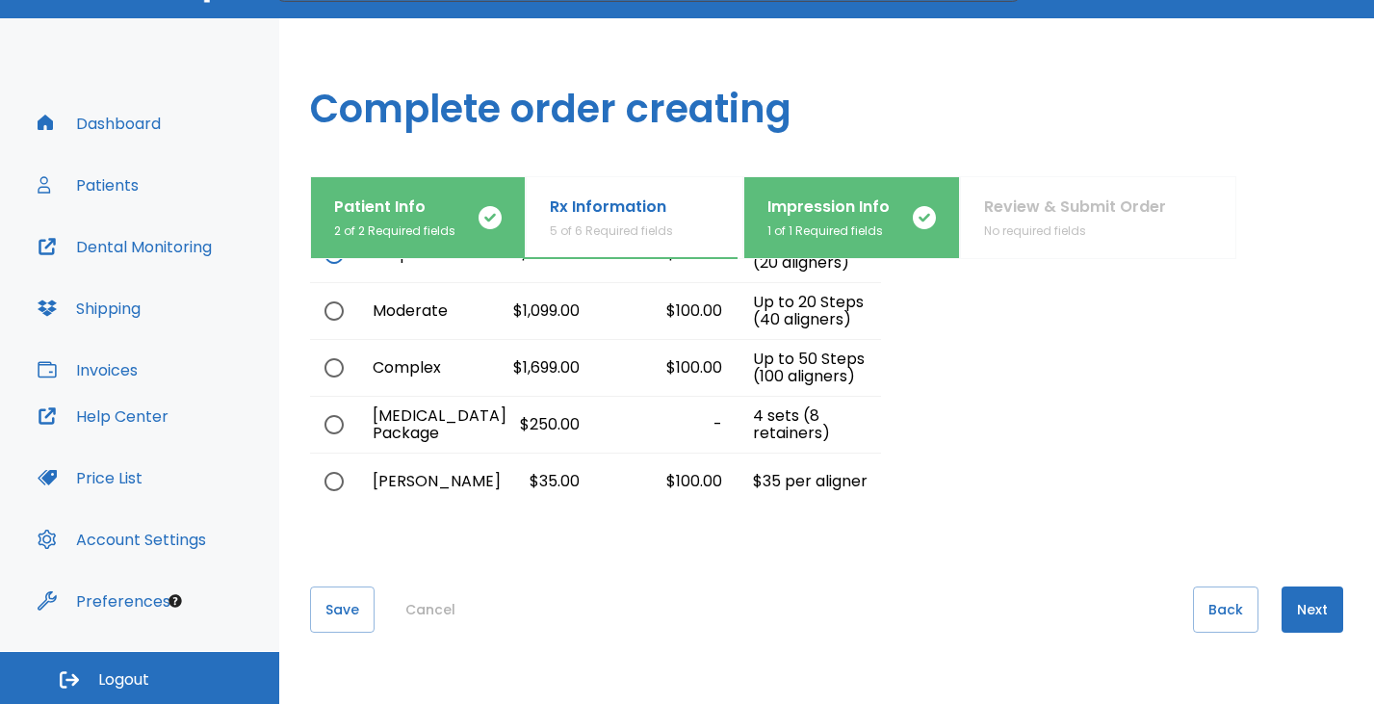
scroll to position [168, 0]
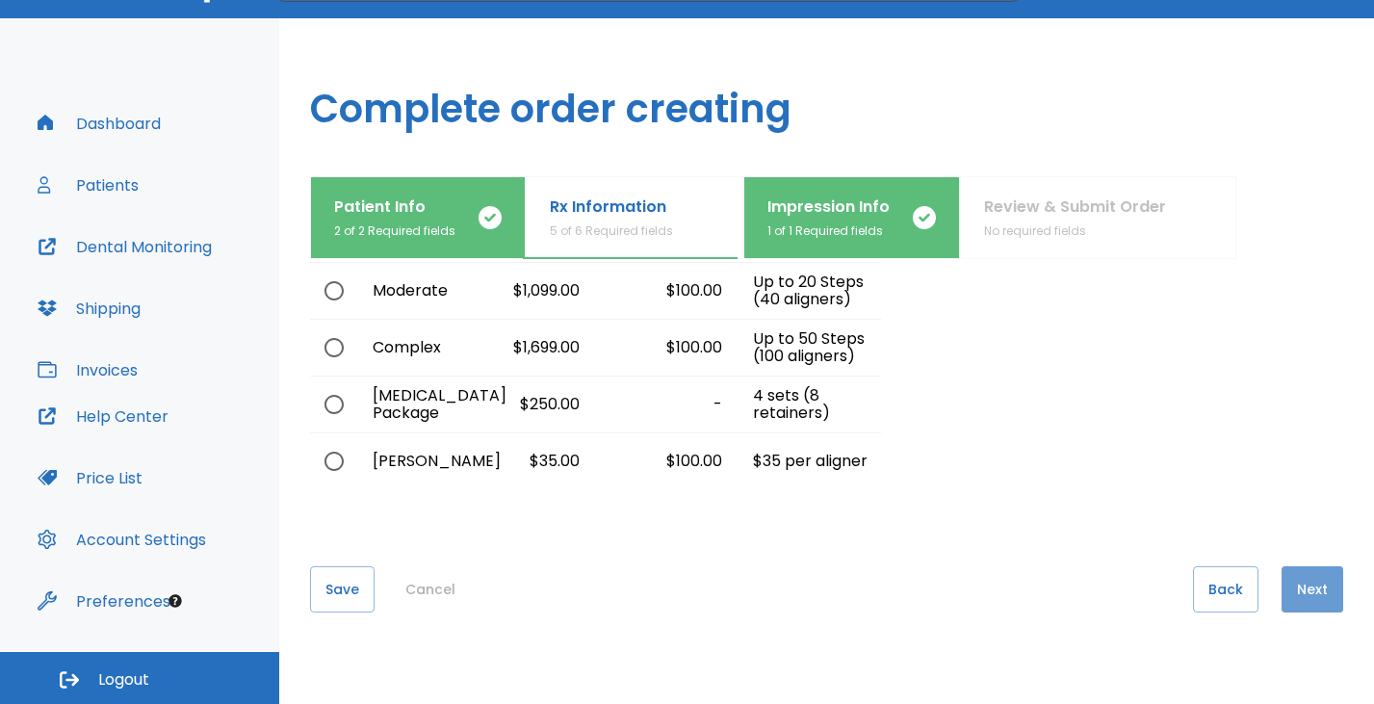
click at [1296, 588] on button "Next" at bounding box center [1313, 589] width 62 height 46
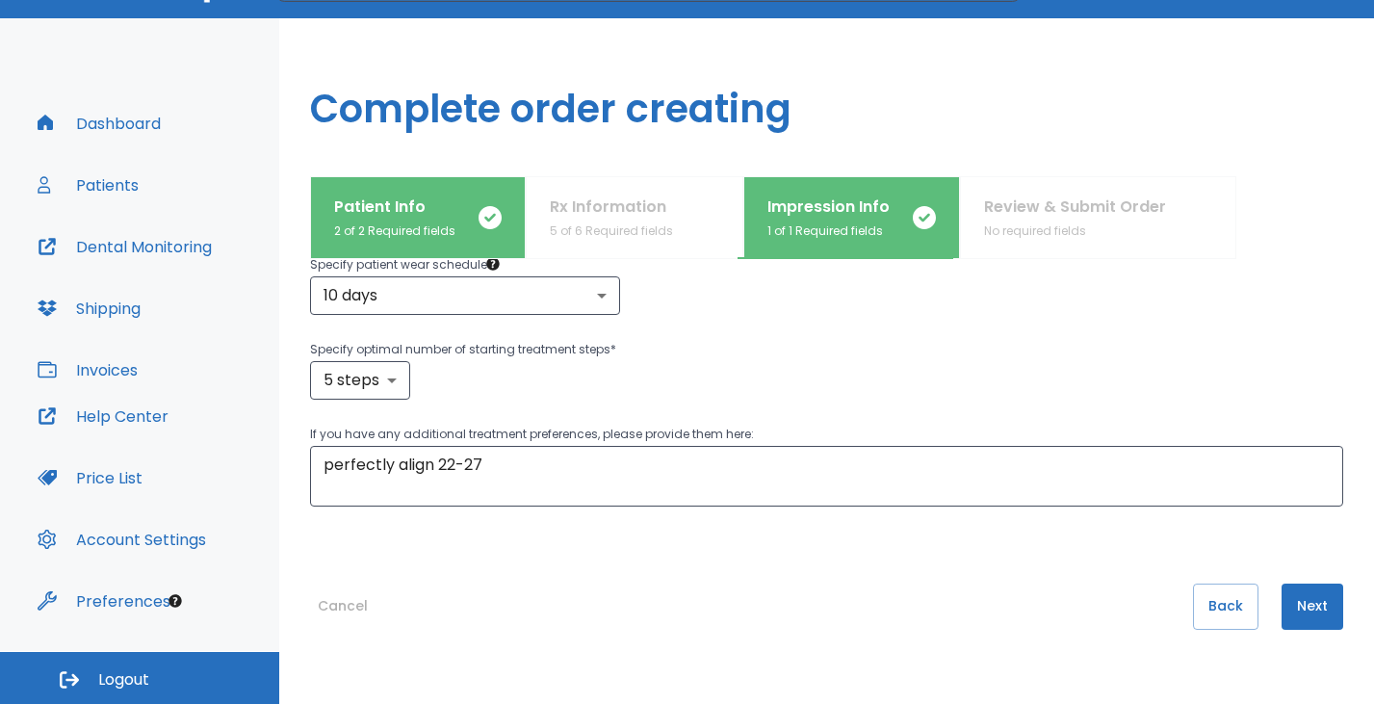
scroll to position [284, 0]
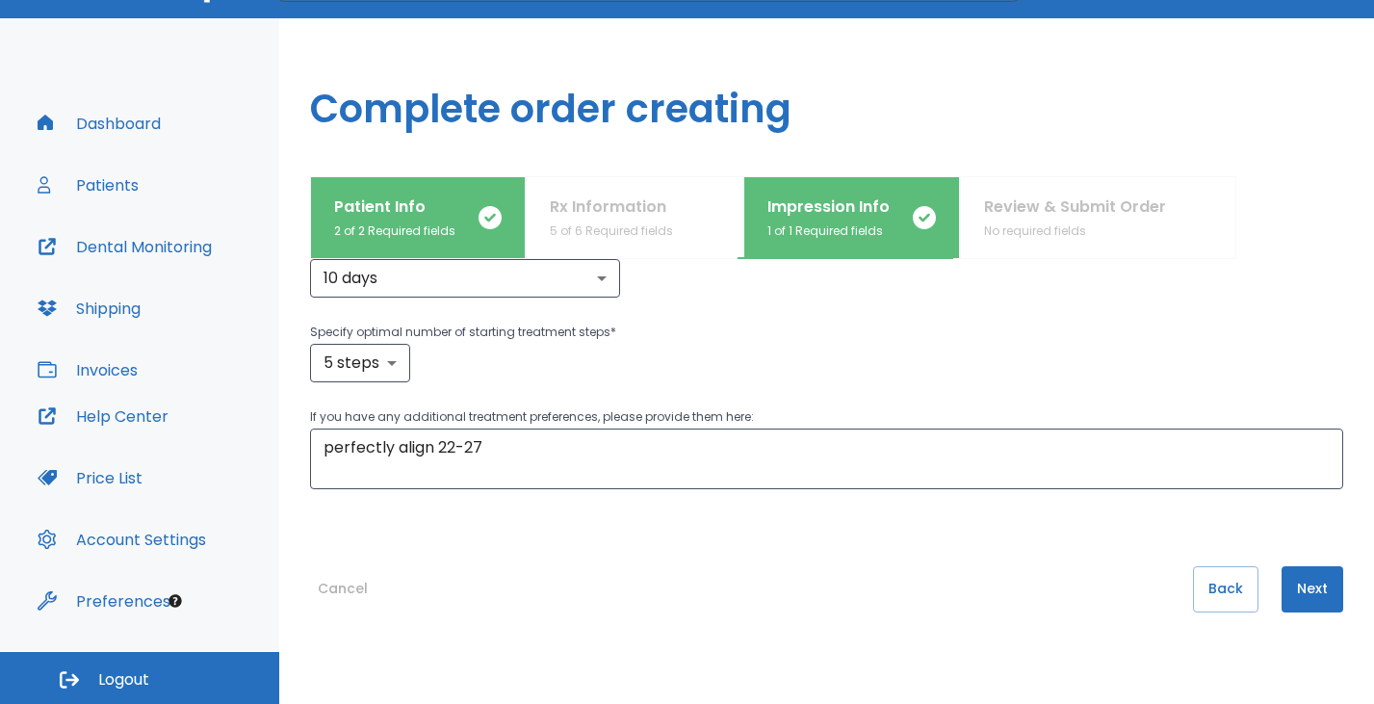
click at [1287, 592] on button "Next" at bounding box center [1313, 589] width 62 height 46
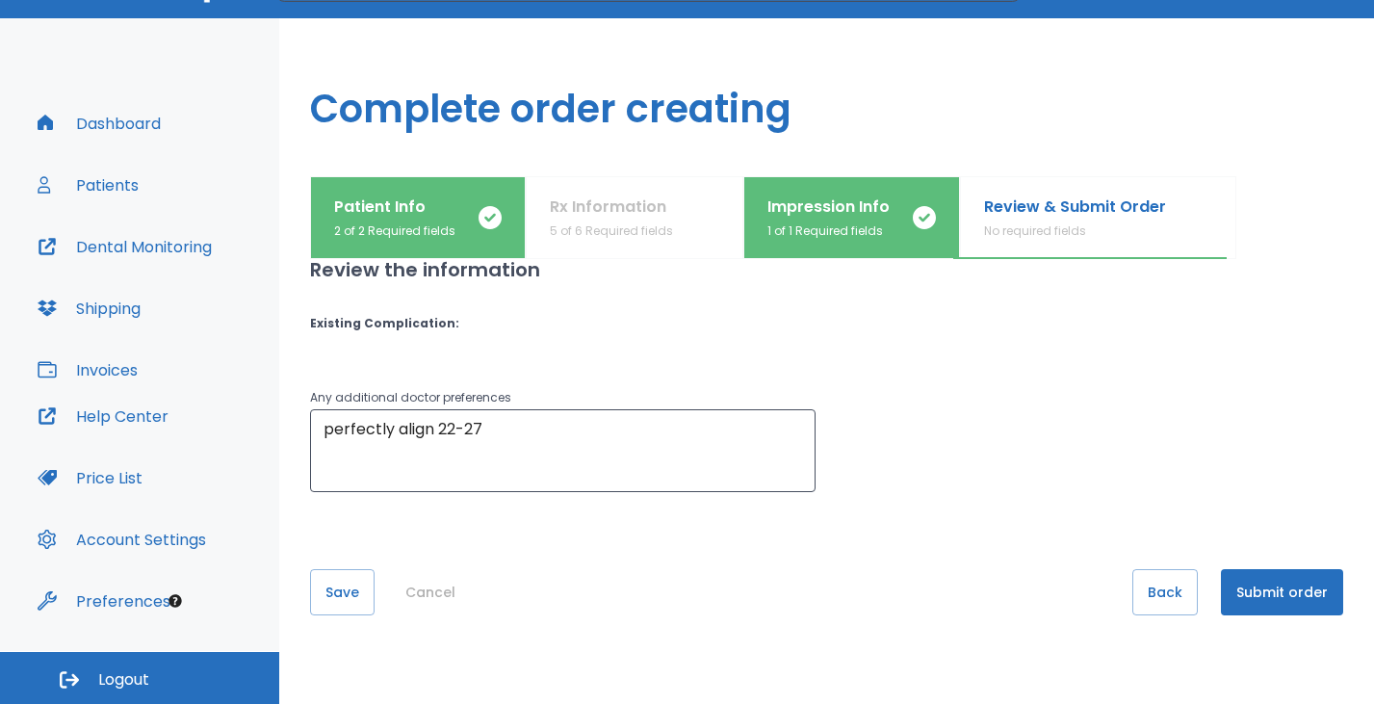
scroll to position [130, 0]
click at [1244, 588] on button "Submit order" at bounding box center [1282, 589] width 122 height 46
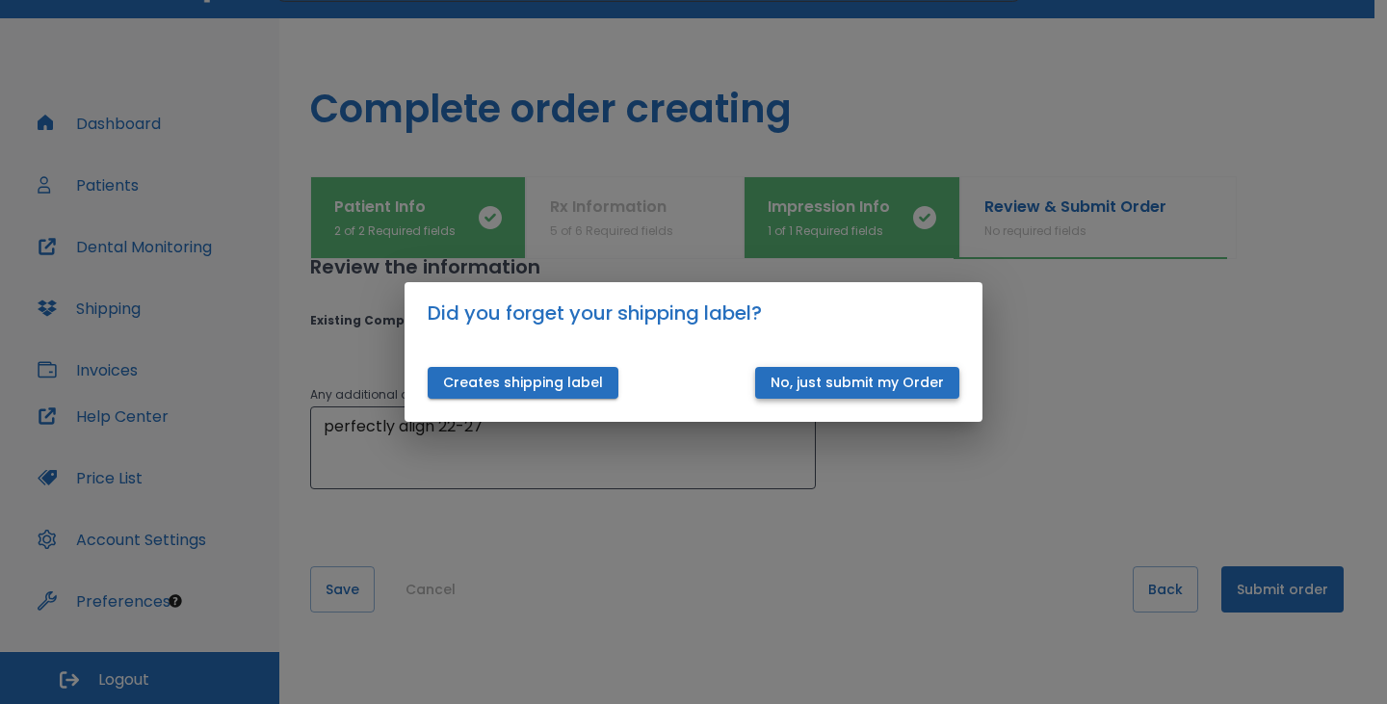
click at [899, 379] on button "No, just submit my Order" at bounding box center [857, 383] width 204 height 32
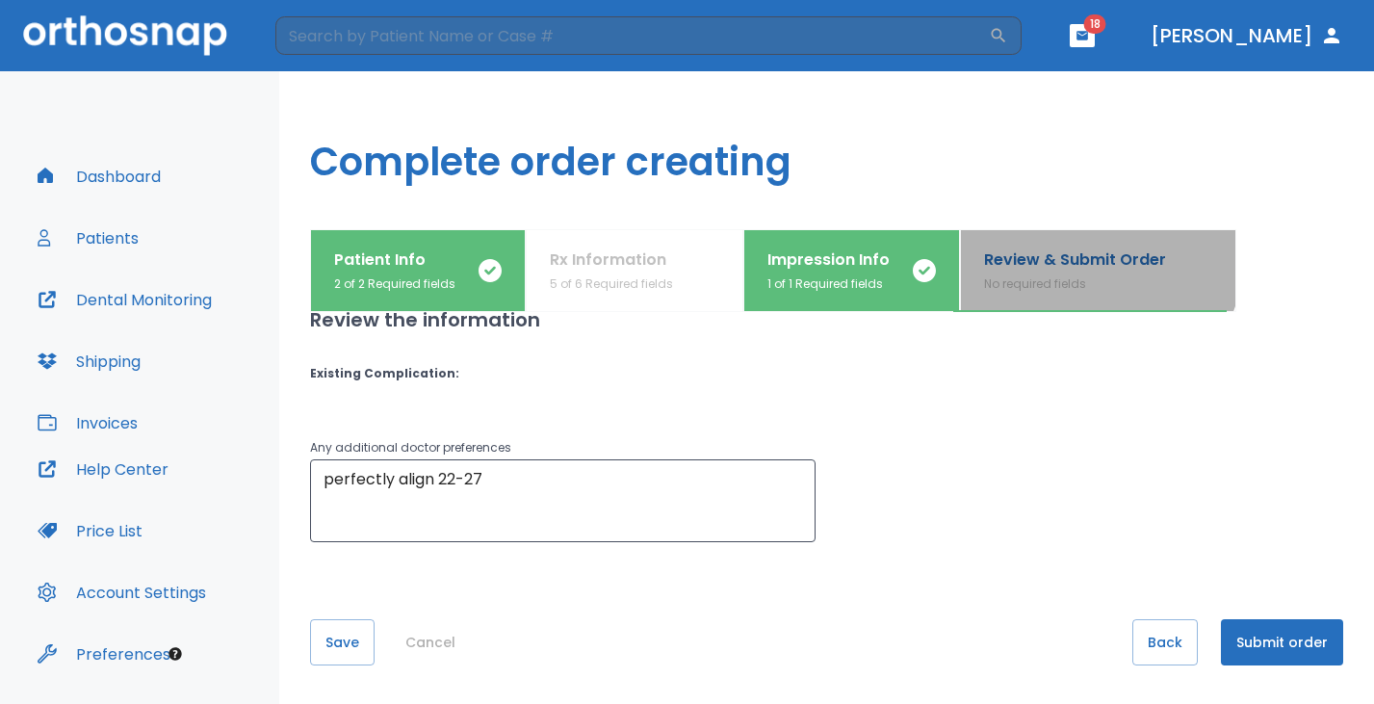
click at [1083, 255] on p "Review & Submit Order" at bounding box center [1075, 259] width 182 height 23
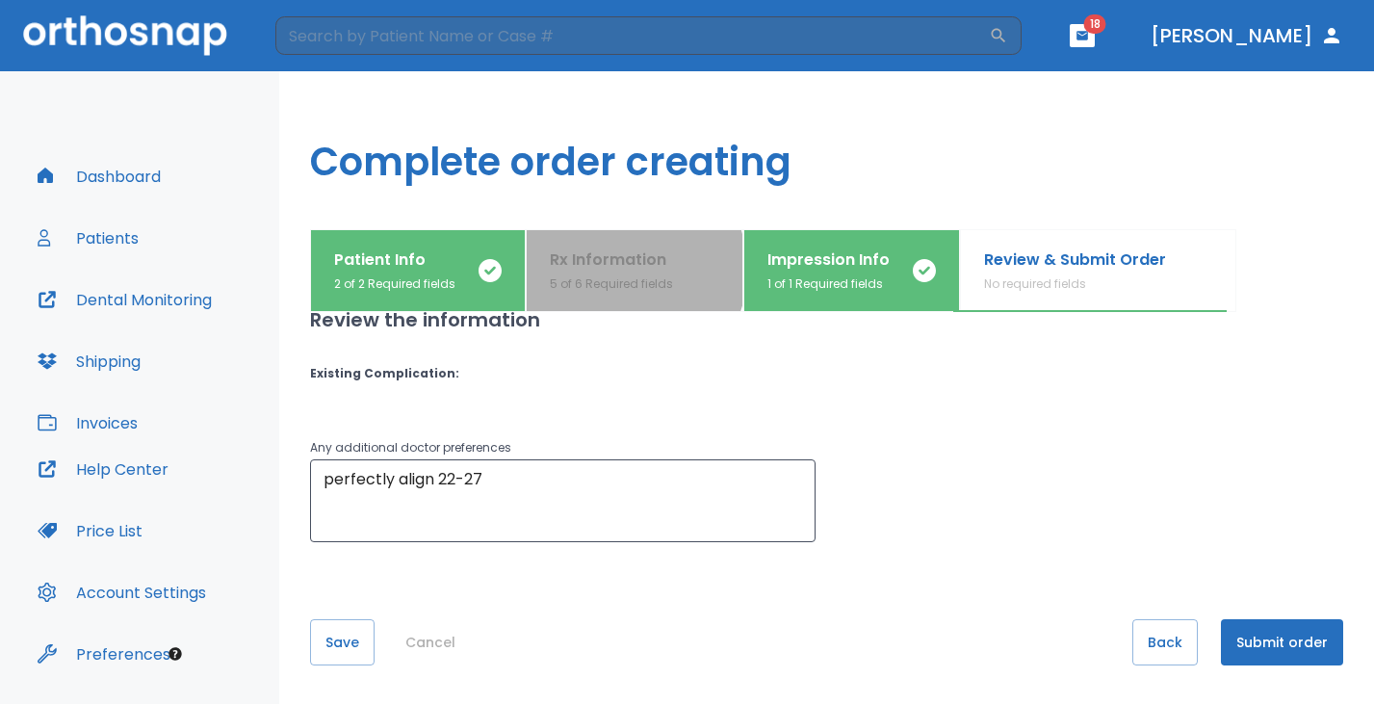
click at [609, 270] on p "Rx Information" at bounding box center [611, 259] width 123 height 23
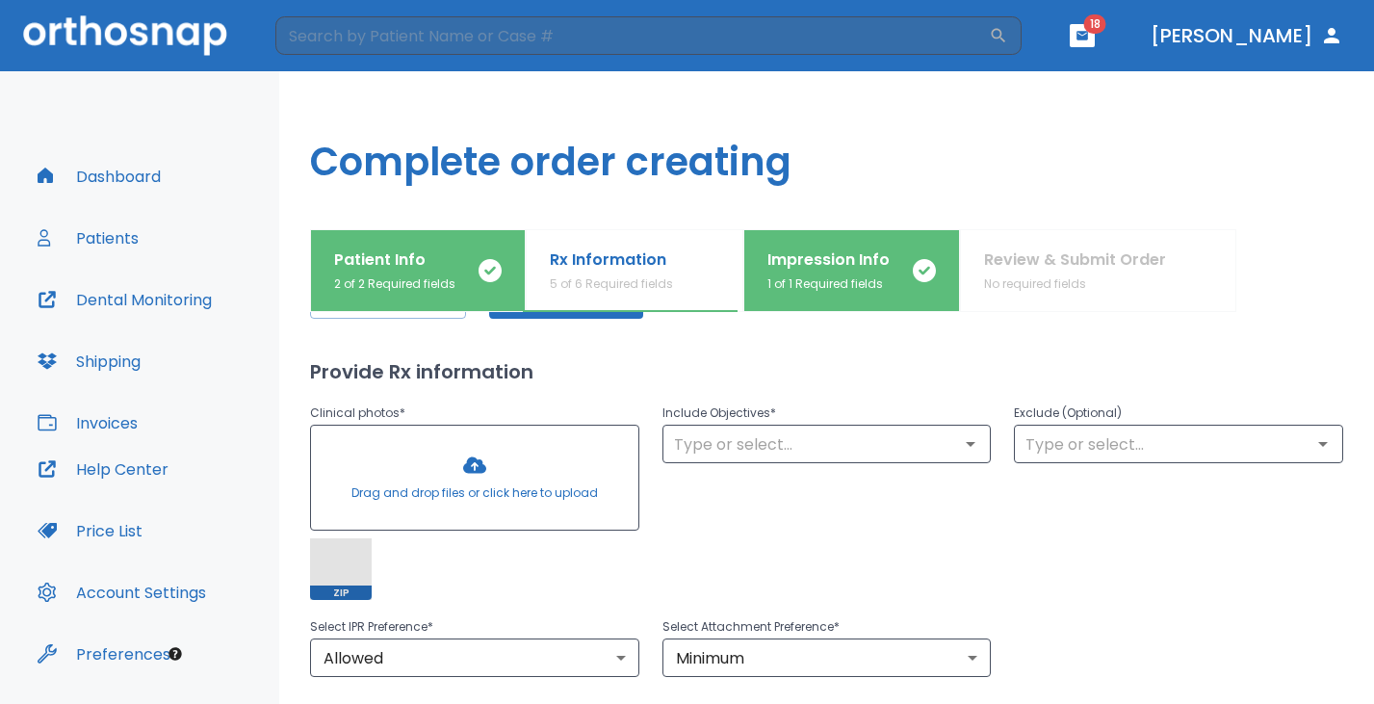
scroll to position [197, 0]
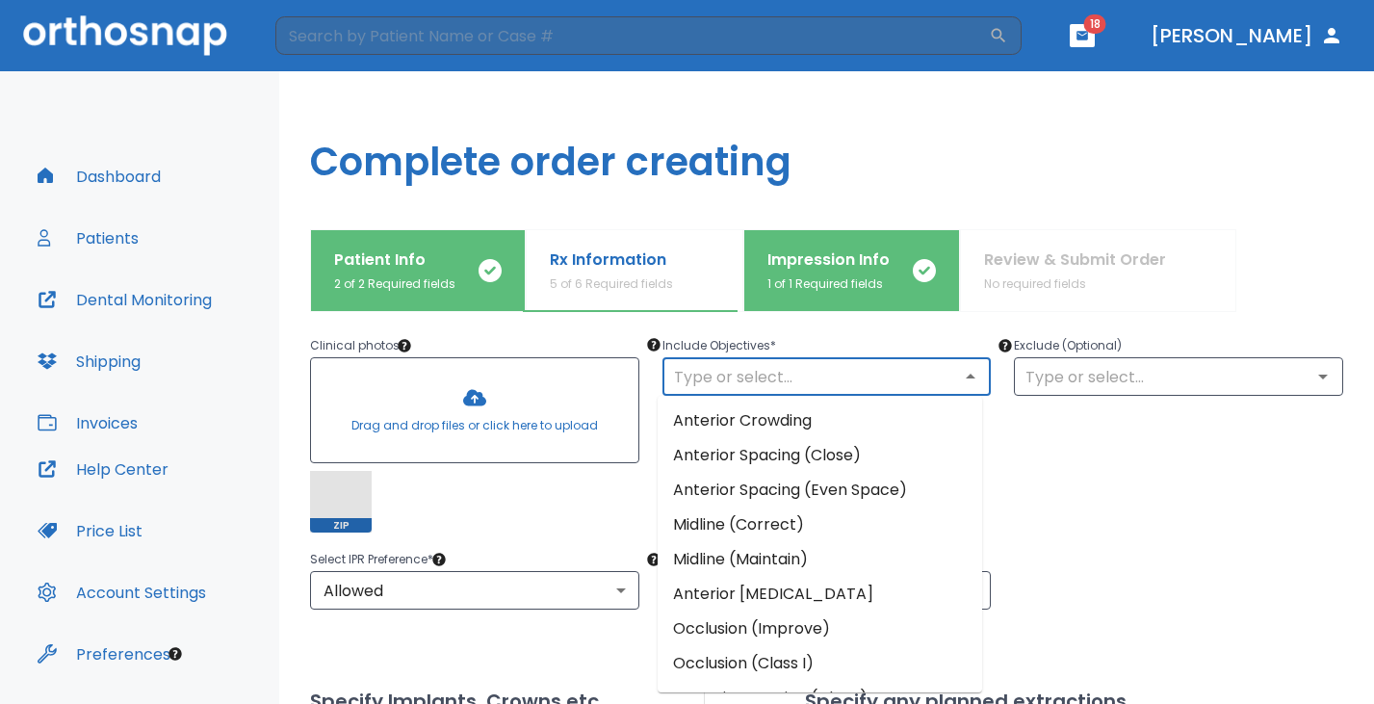
click at [885, 382] on input "text" at bounding box center [827, 376] width 318 height 27
click at [878, 422] on li "Anterior Crowding" at bounding box center [820, 421] width 325 height 35
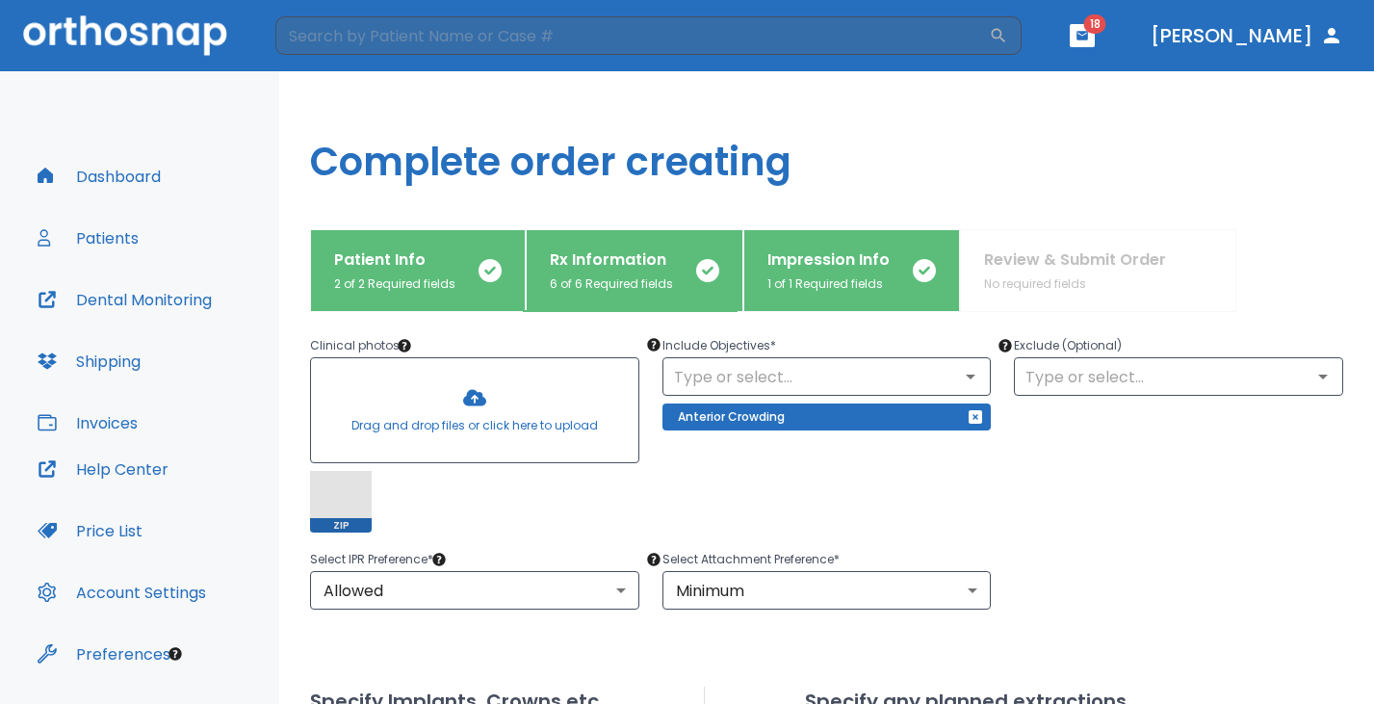
click at [1078, 470] on div "Exclude (Optional) ​" at bounding box center [1167, 422] width 352 height 222
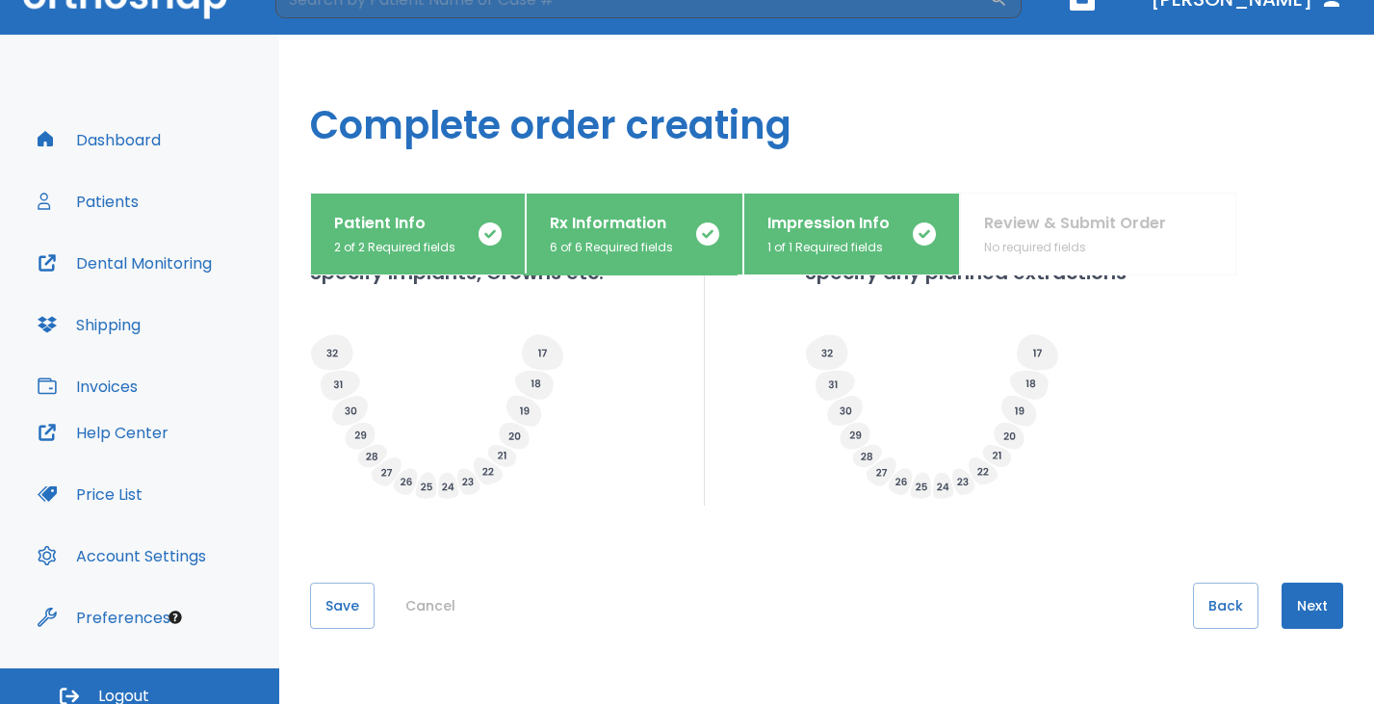
scroll to position [53, 0]
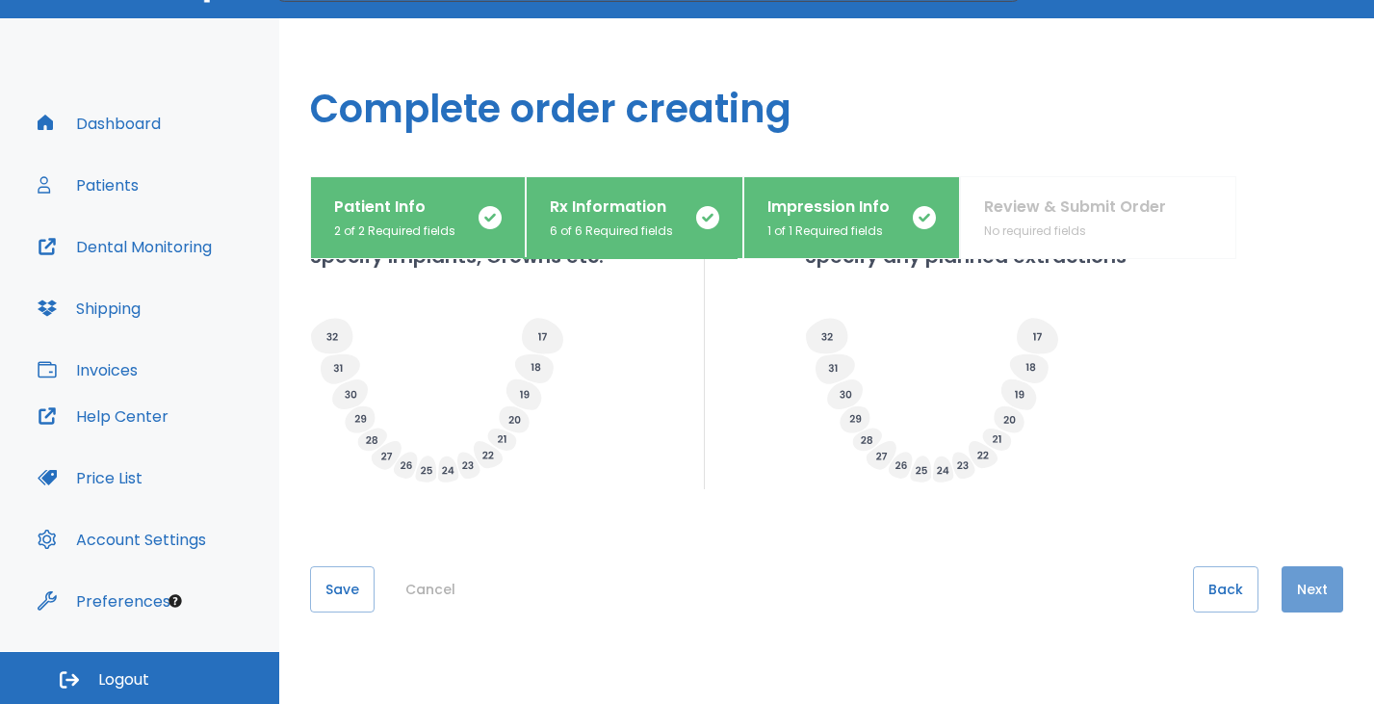
click at [1292, 586] on button "Next" at bounding box center [1313, 589] width 62 height 46
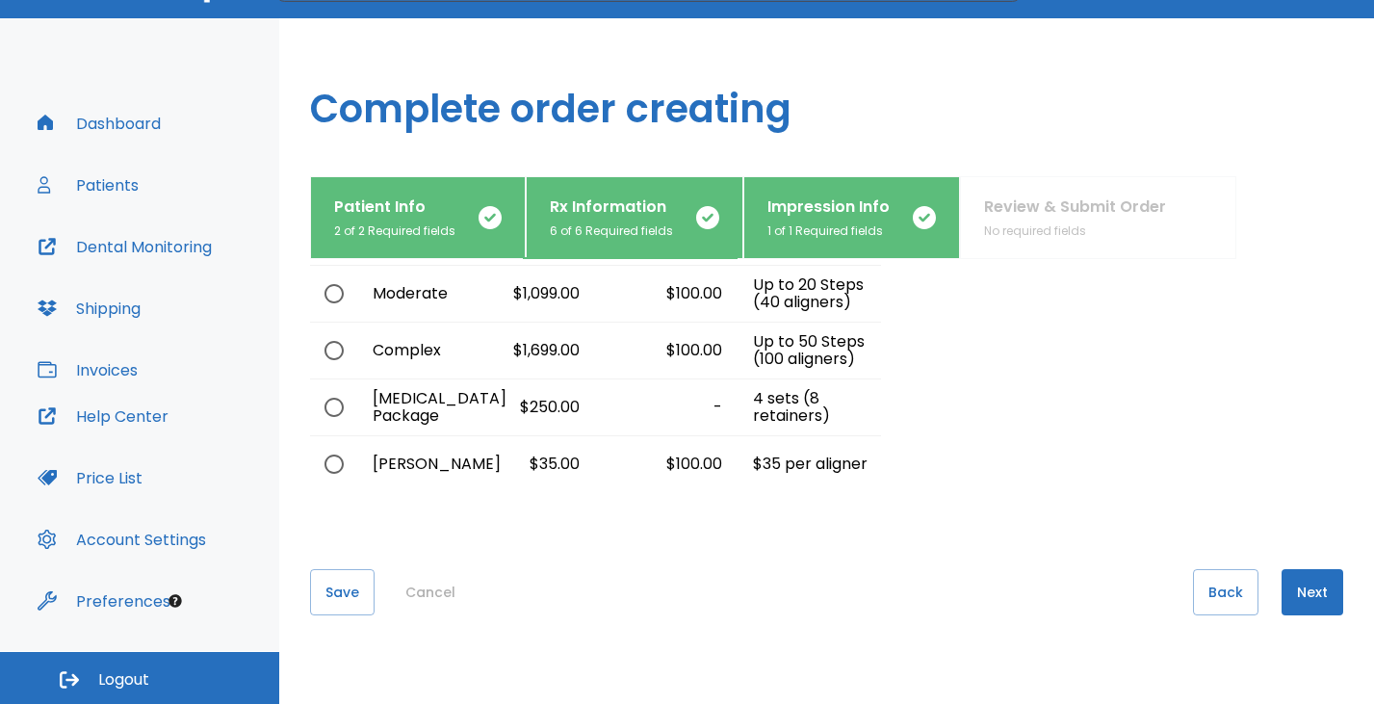
scroll to position [168, 0]
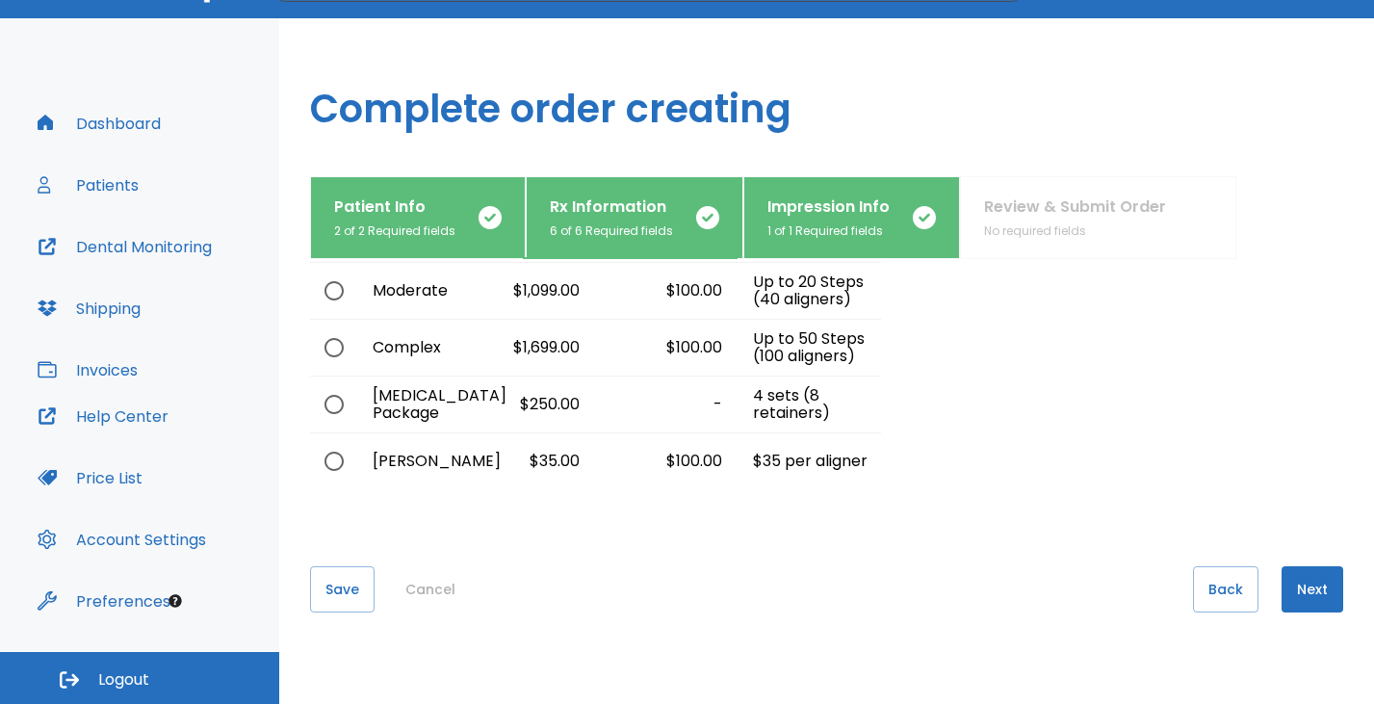
click at [1304, 583] on button "Next" at bounding box center [1313, 589] width 62 height 46
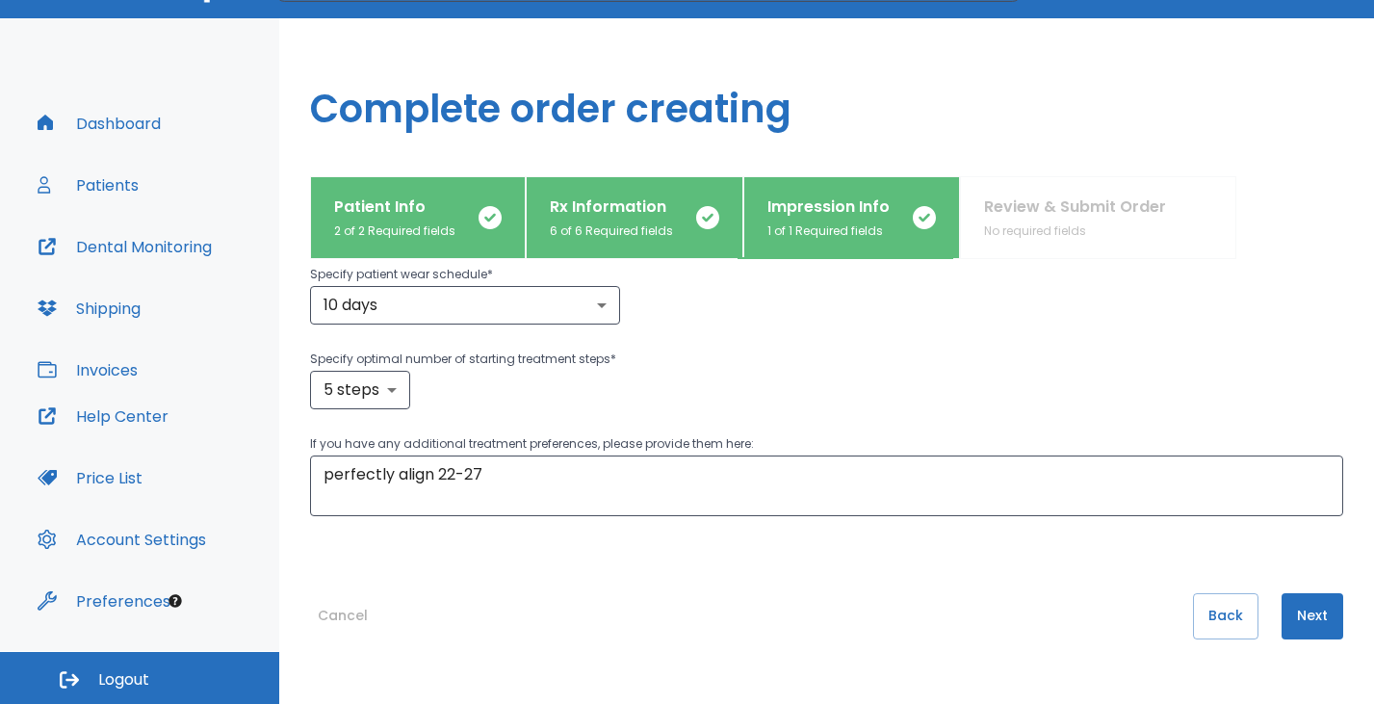
scroll to position [284, 0]
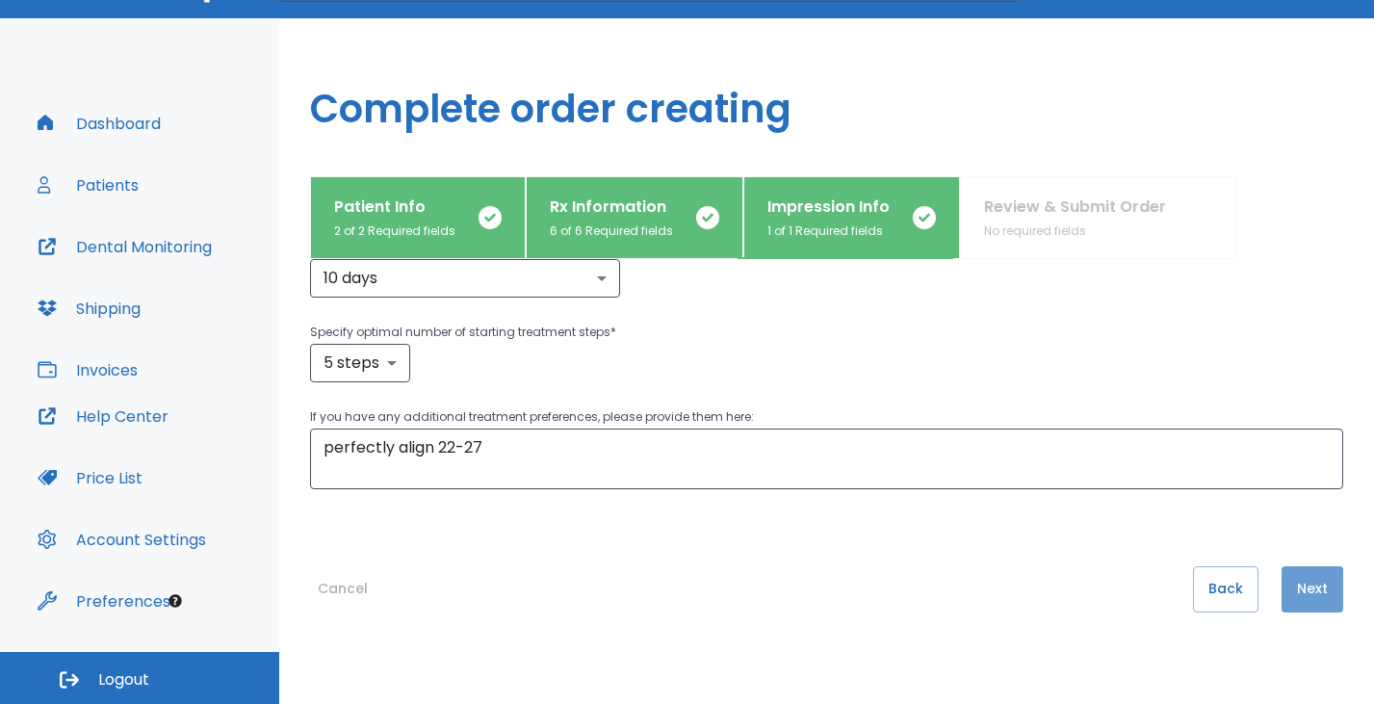
click at [1286, 583] on button "Next" at bounding box center [1313, 589] width 62 height 46
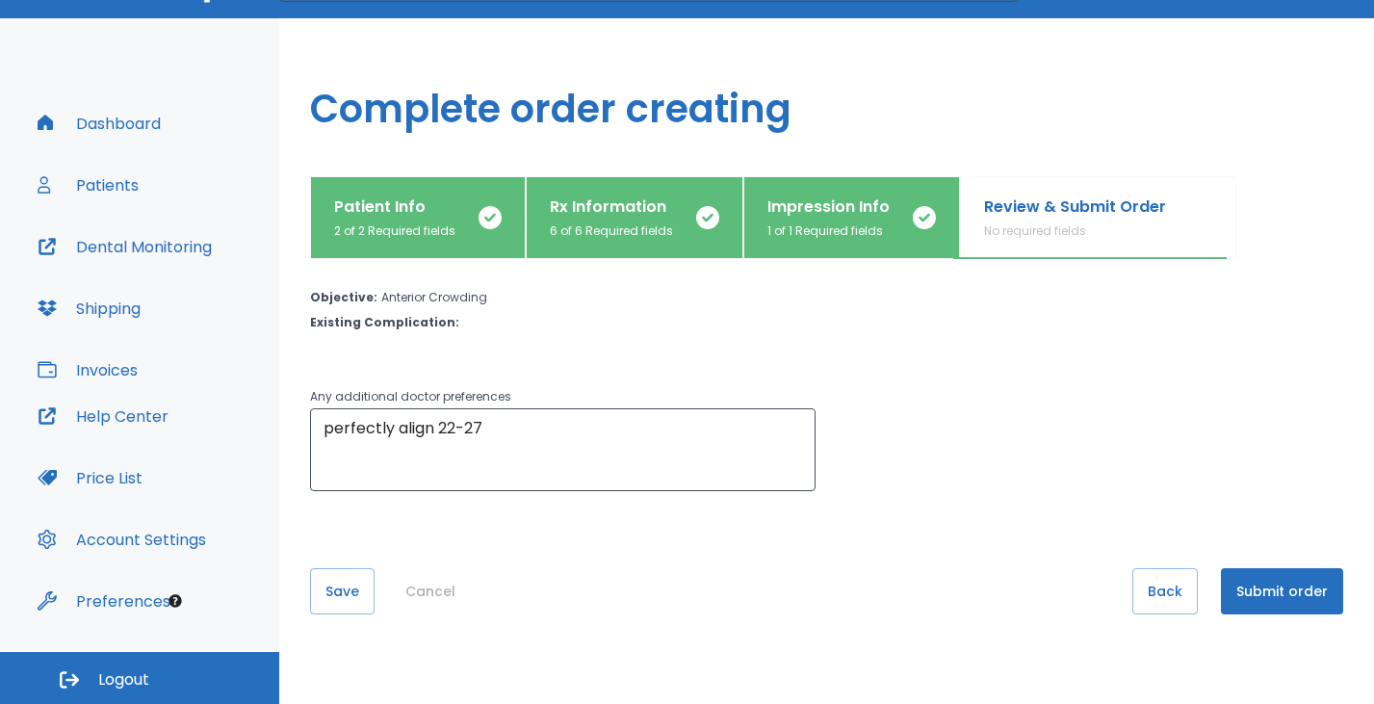
scroll to position [155, 0]
click at [1257, 588] on button "Submit order" at bounding box center [1282, 589] width 122 height 46
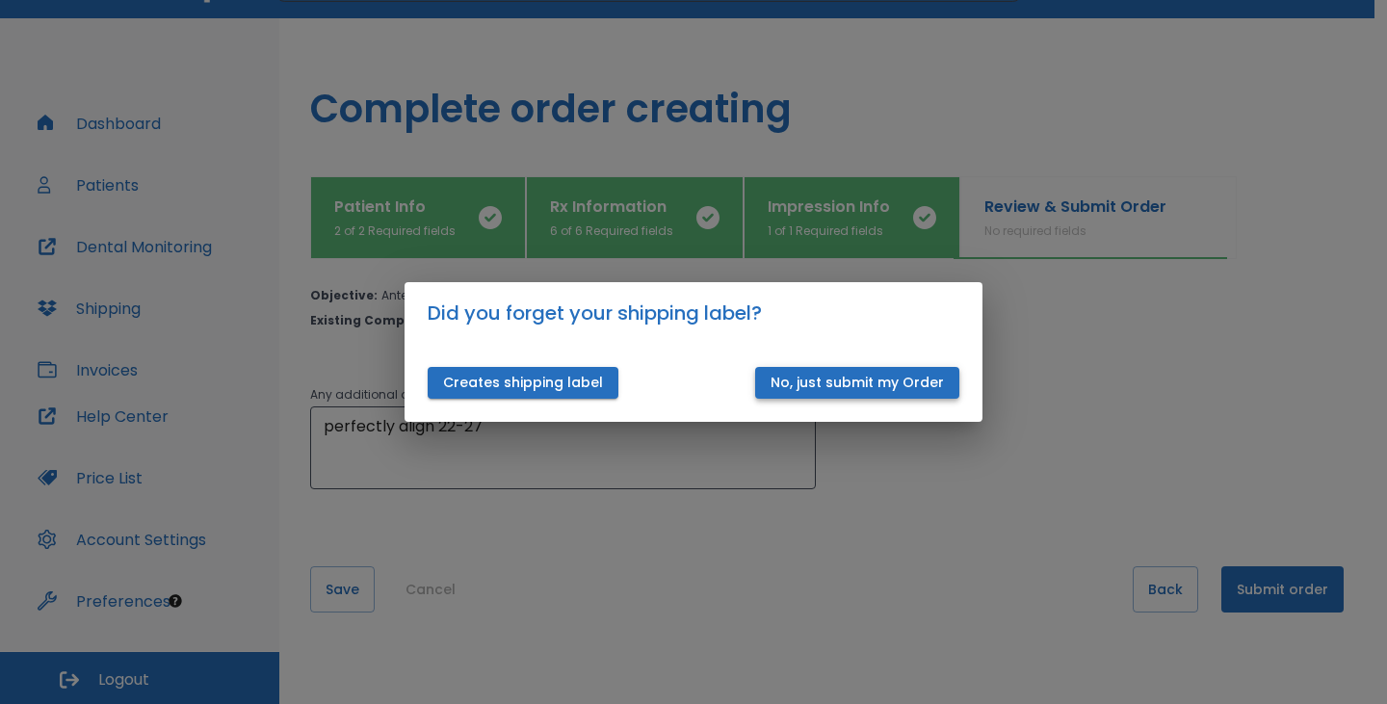
click at [868, 379] on button "No, just submit my Order" at bounding box center [857, 383] width 204 height 32
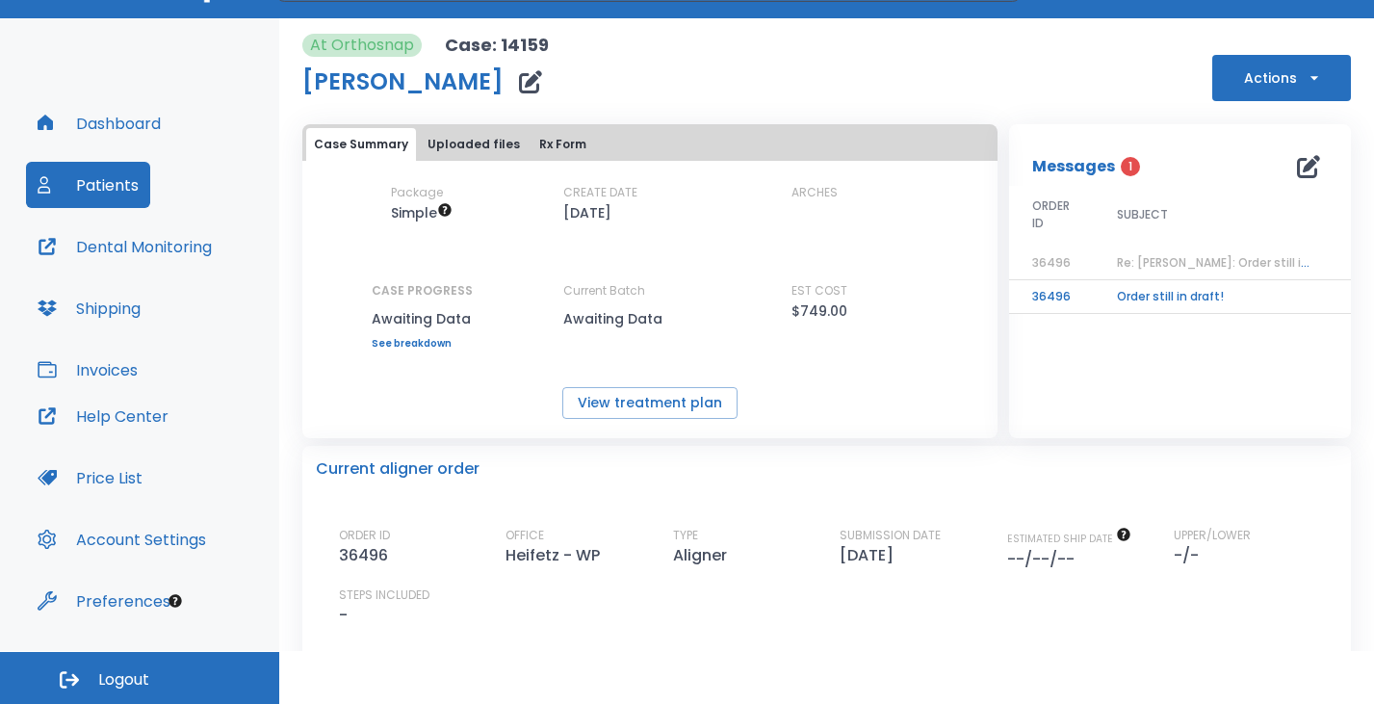
click at [126, 122] on button "Dashboard" at bounding box center [99, 123] width 146 height 46
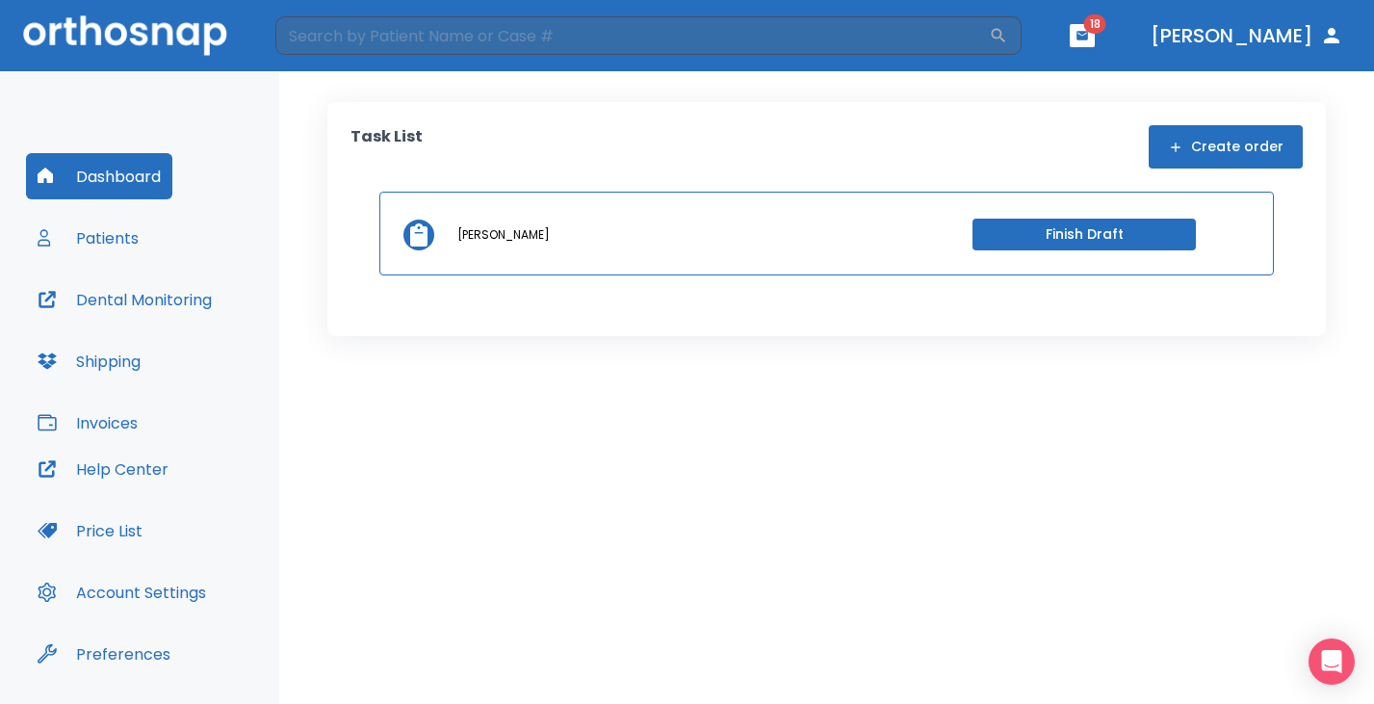
click at [1161, 240] on button "Finish Draft" at bounding box center [1084, 235] width 223 height 32
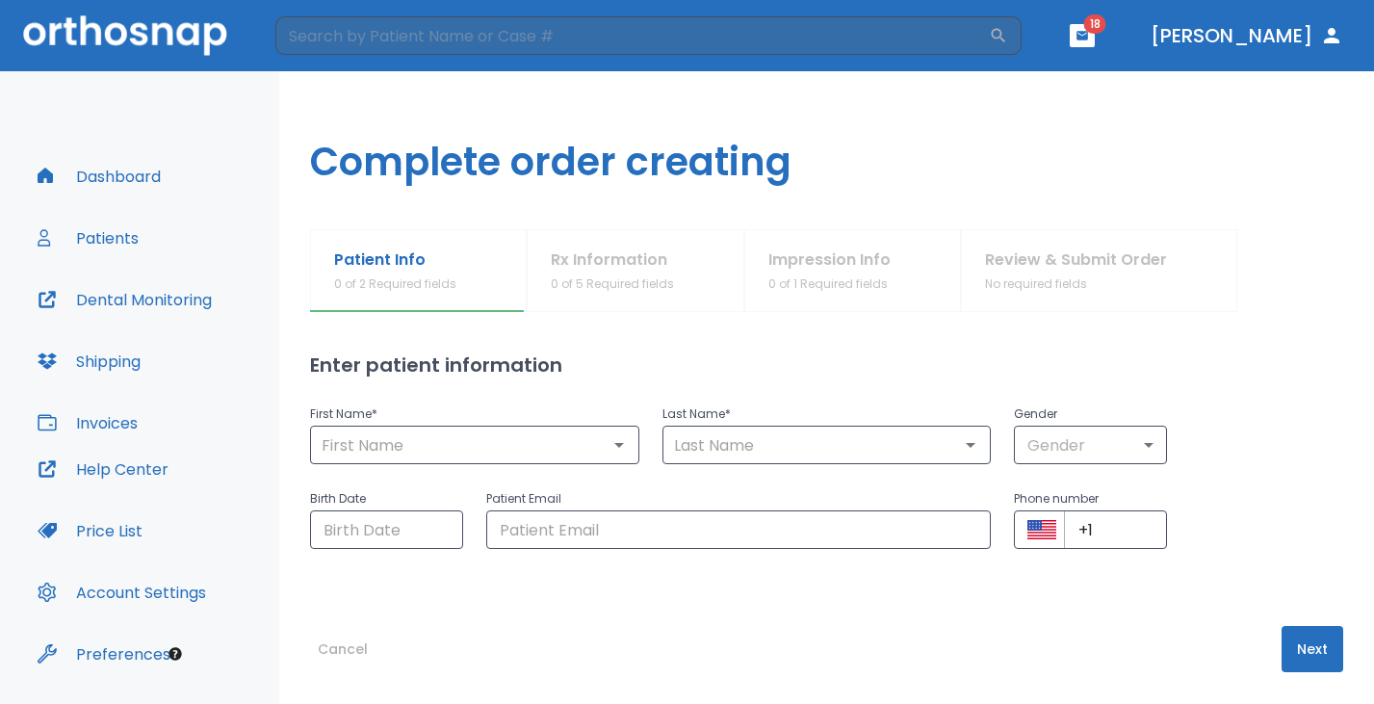
type input "[PERSON_NAME]"
type input "0"
type input "[EMAIL_ADDRESS][DOMAIN_NAME]"
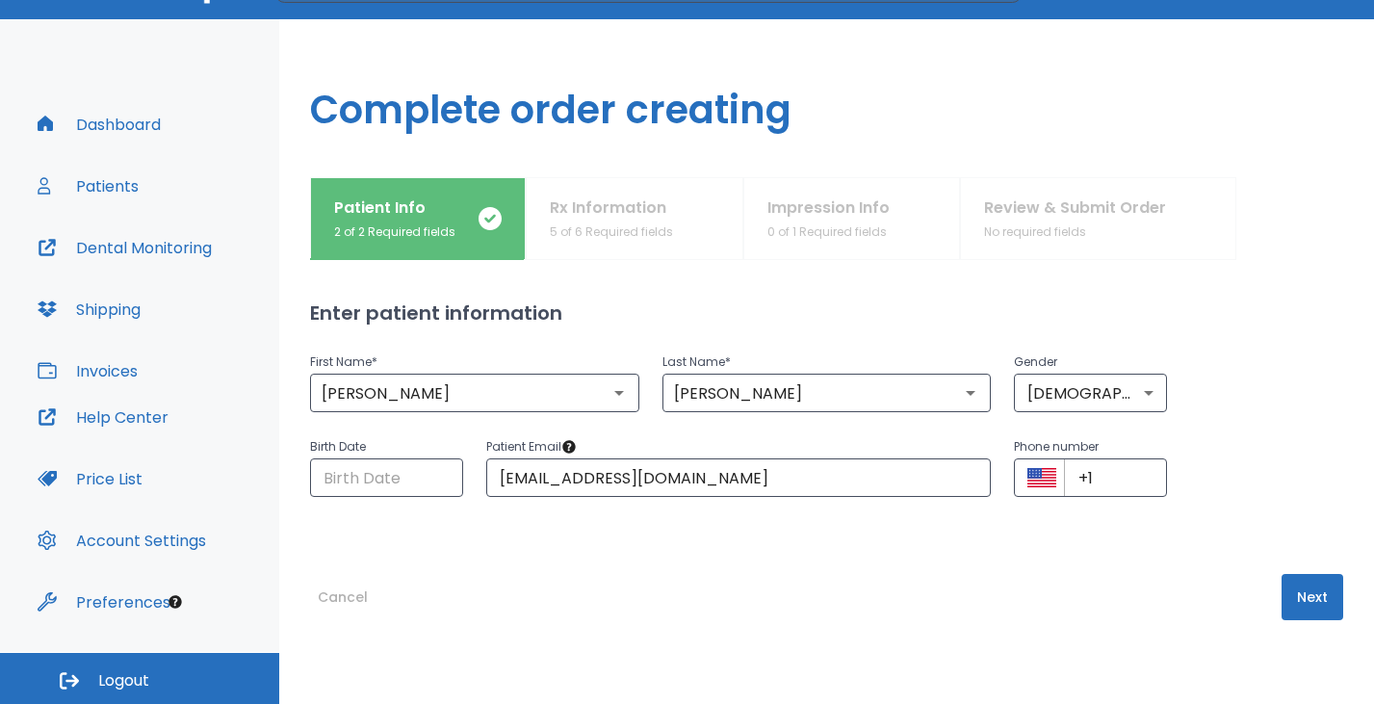
scroll to position [53, 0]
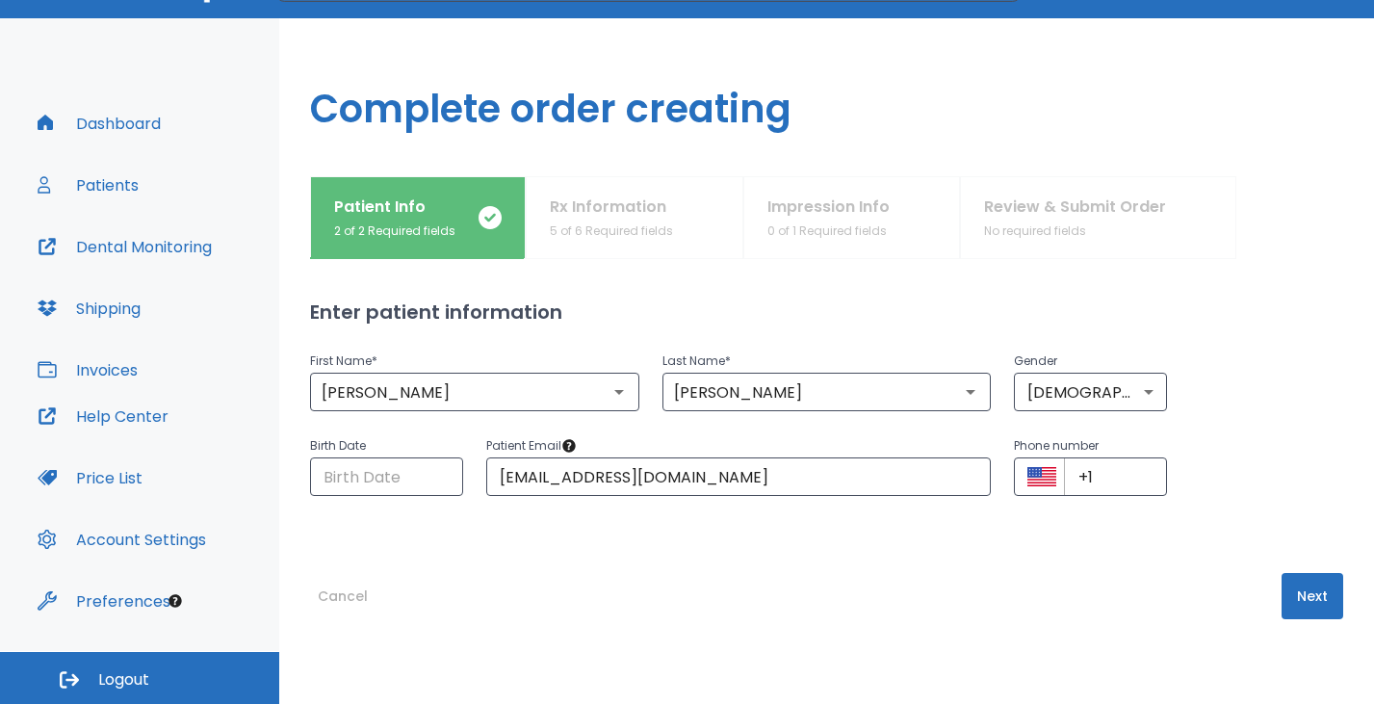
click at [342, 591] on button "Cancel" at bounding box center [342, 596] width 65 height 46
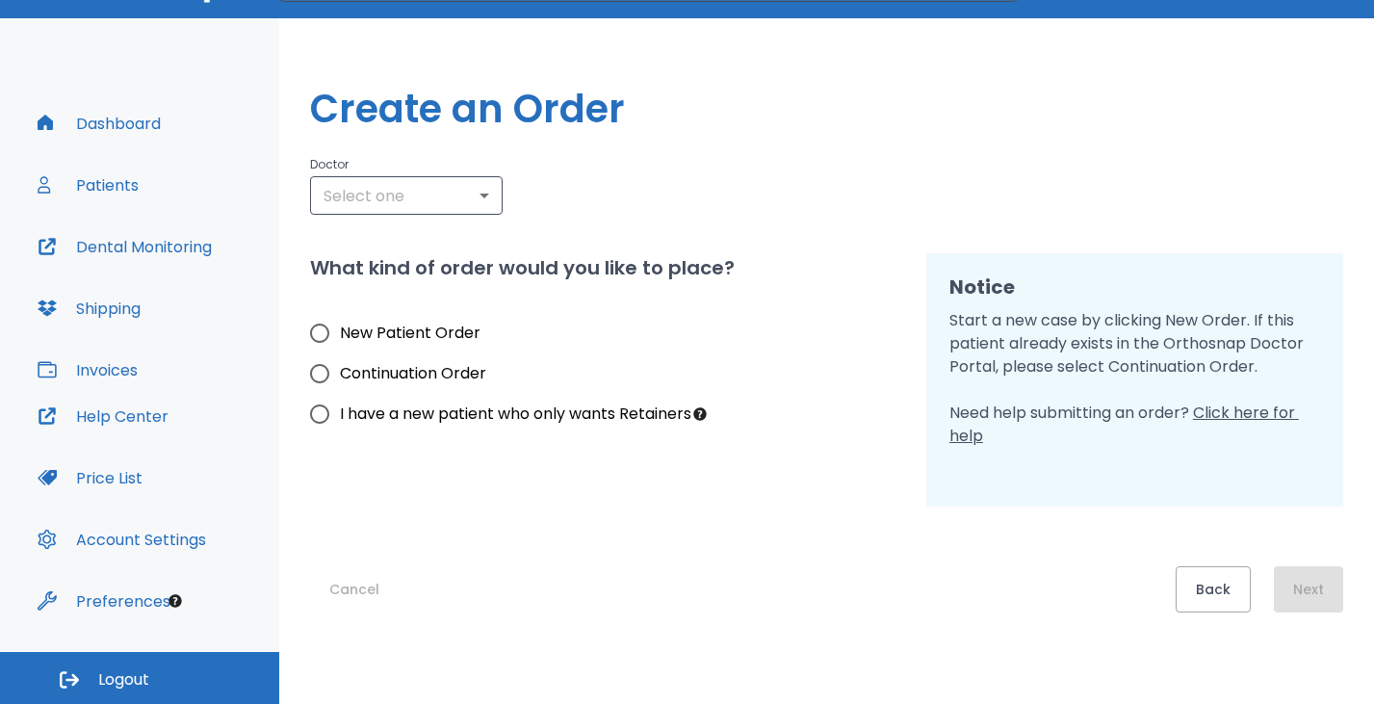
click at [126, 119] on button "Dashboard" at bounding box center [99, 123] width 146 height 46
